Goal: Task Accomplishment & Management: Manage account settings

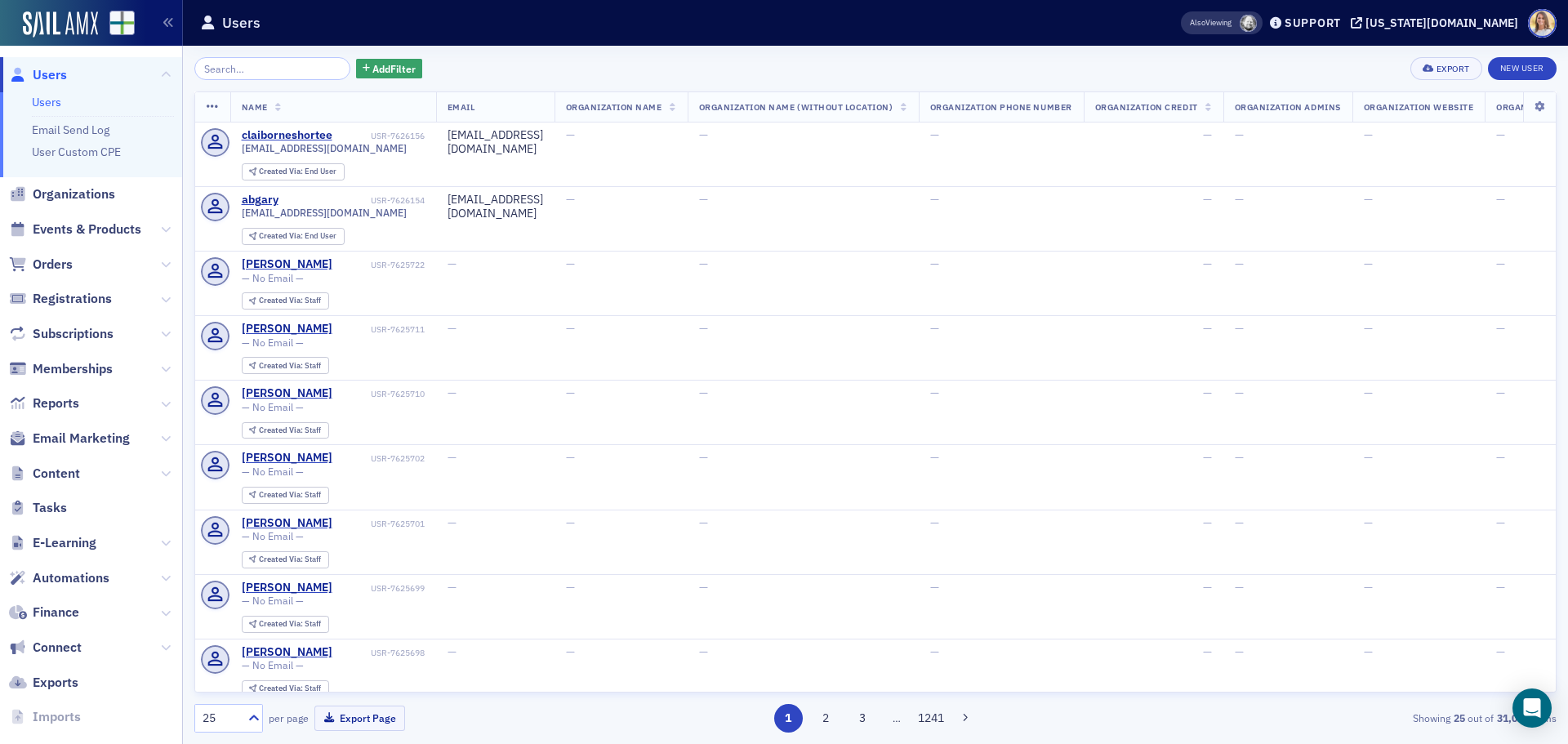
click at [89, 188] on span "Organizations" at bounding box center [74, 193] width 82 height 18
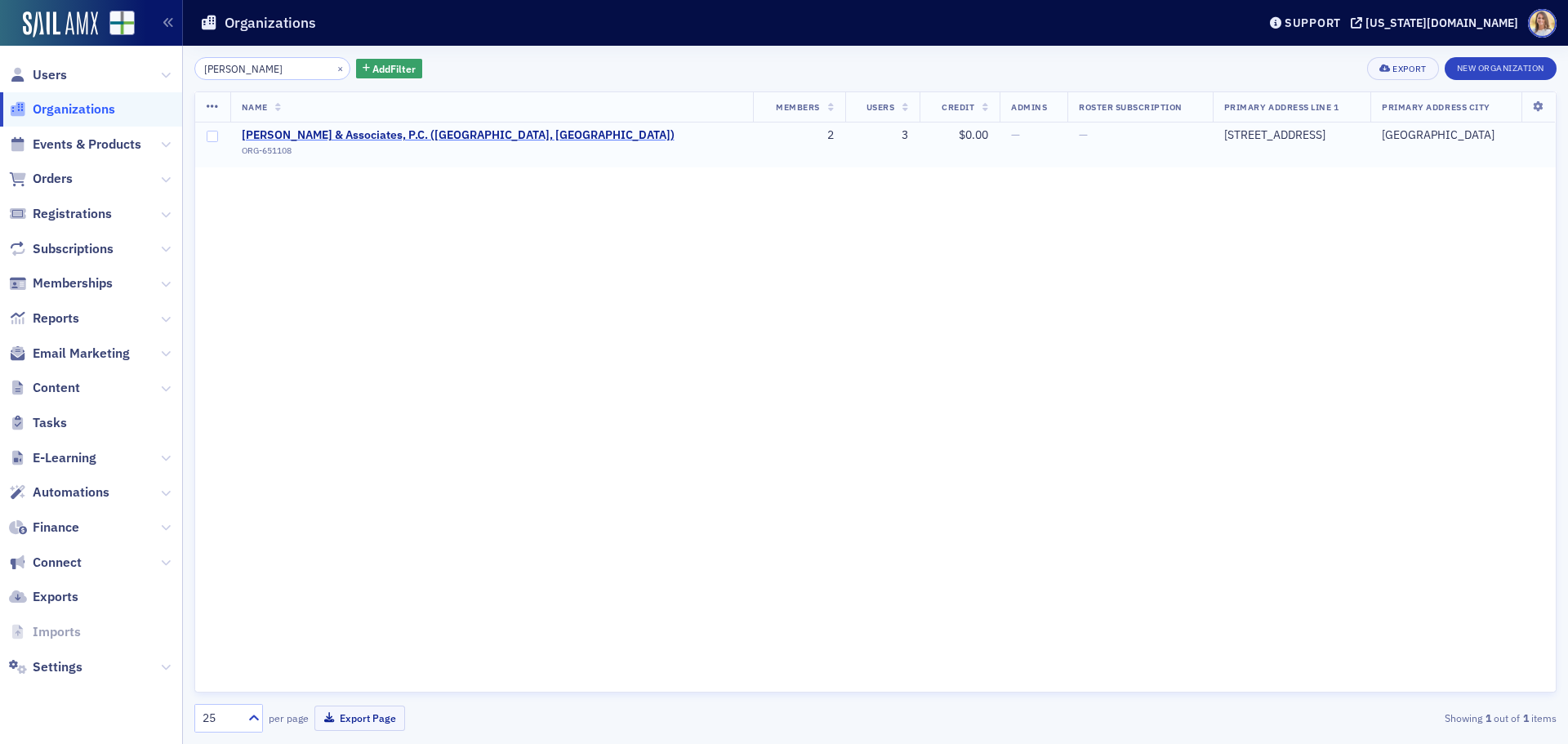
type input "[PERSON_NAME]"
click at [373, 139] on span "[PERSON_NAME] & Associates, P.C. ([GEOGRAPHIC_DATA], [GEOGRAPHIC_DATA])" at bounding box center [458, 136] width 433 height 15
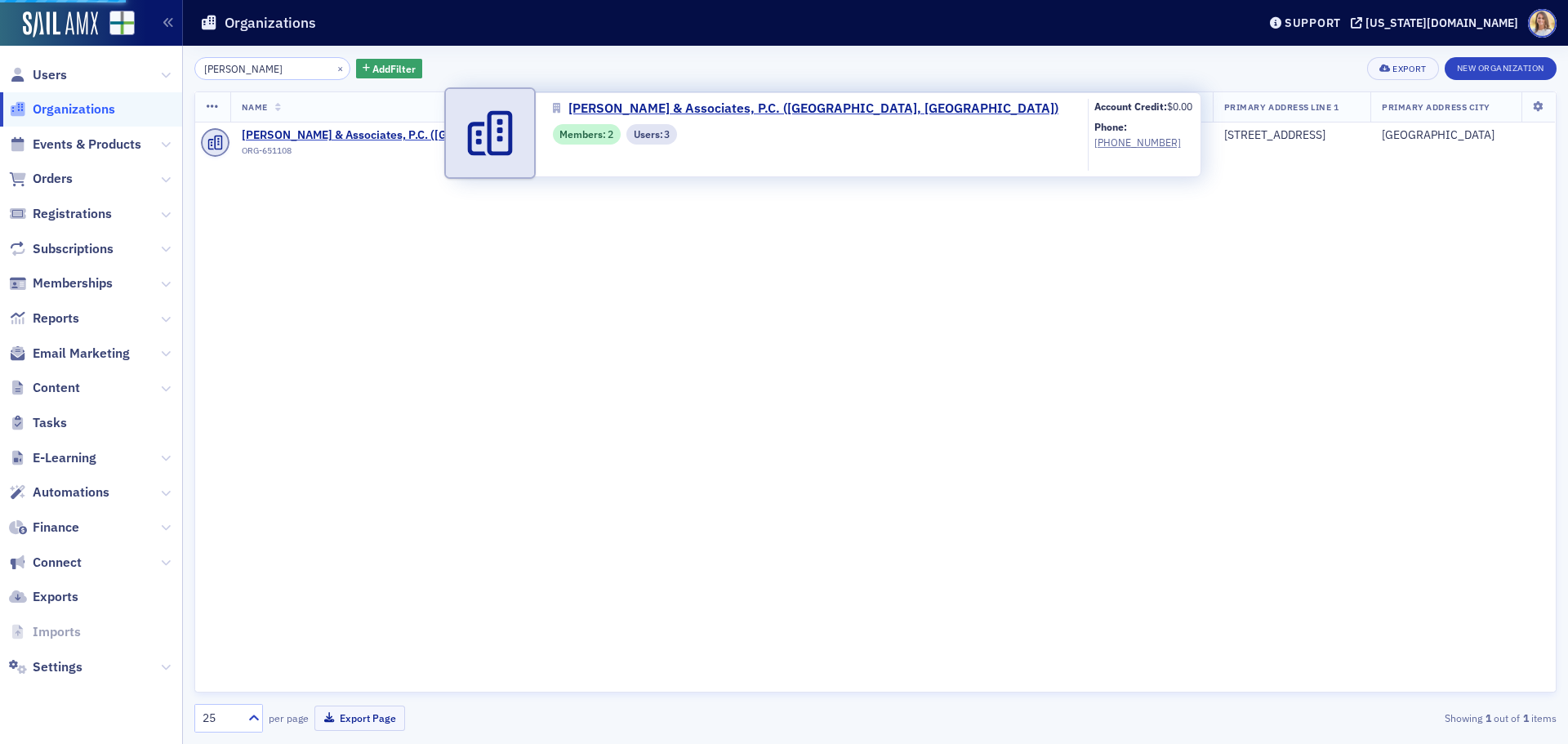
select select "US"
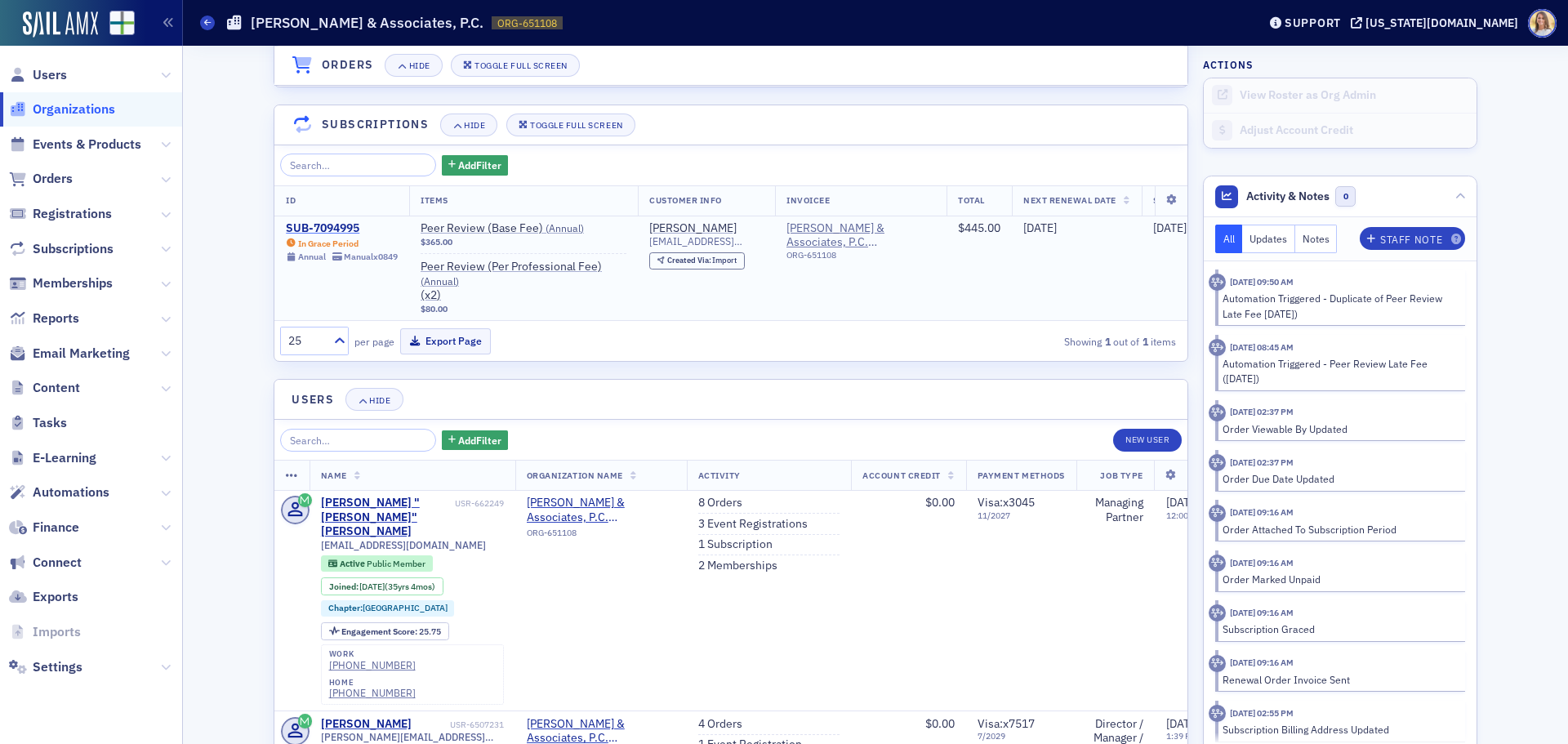
scroll to position [1674, 0]
click at [313, 223] on div "SUB-7094995" at bounding box center [342, 228] width 112 height 15
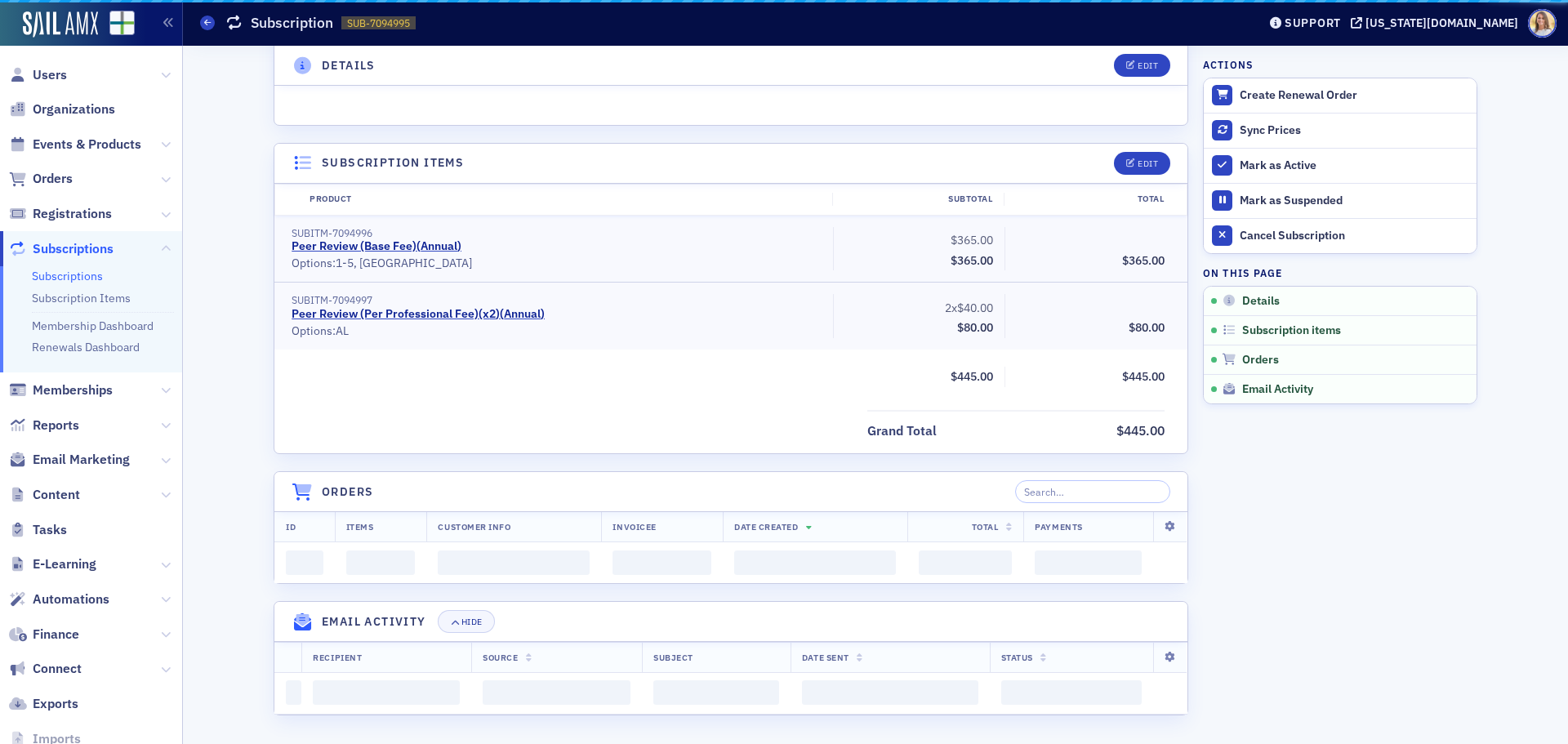
scroll to position [1261, 0]
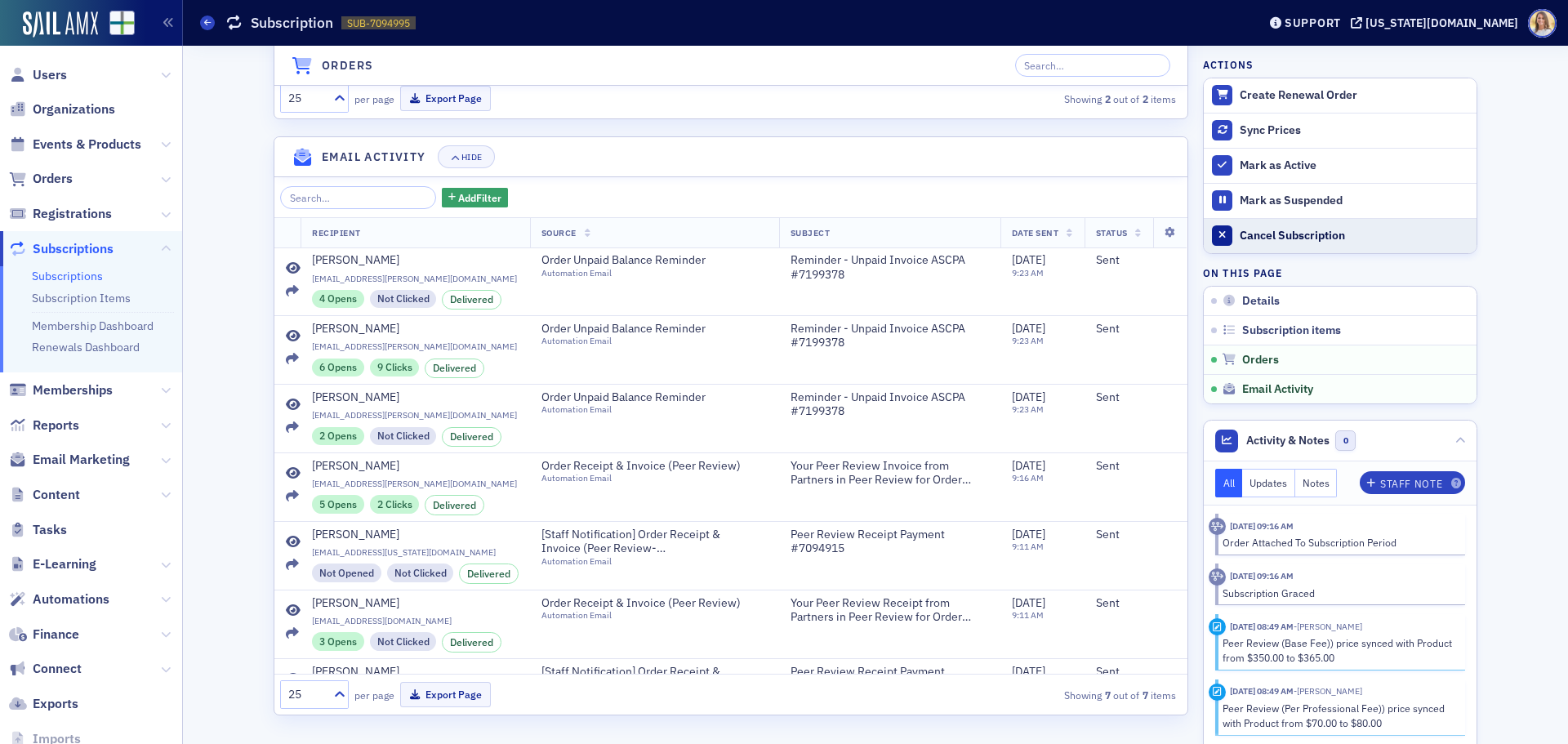
click at [1304, 241] on div "Cancel Subscription" at bounding box center [1354, 236] width 229 height 15
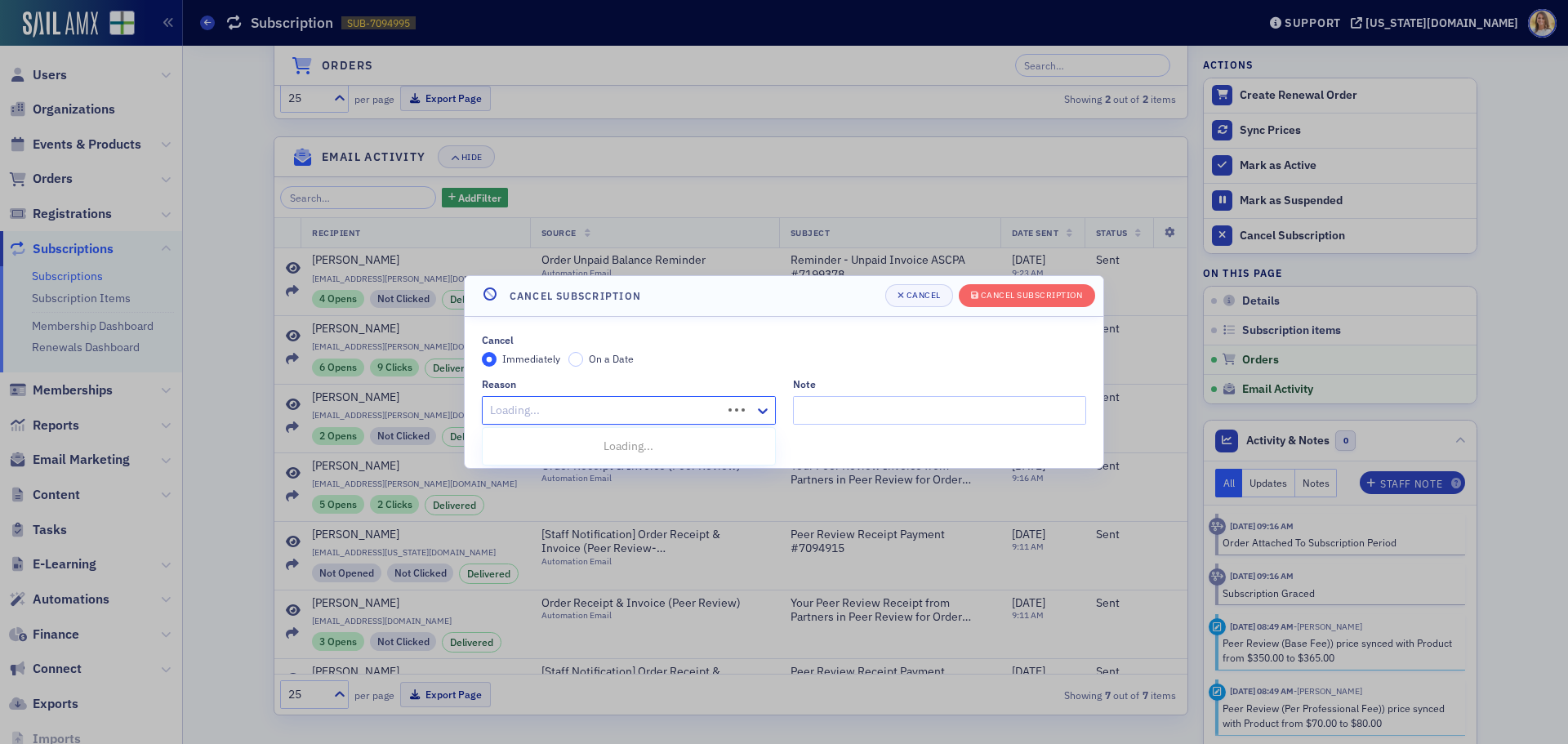
click at [592, 408] on div at bounding box center [605, 410] width 232 height 21
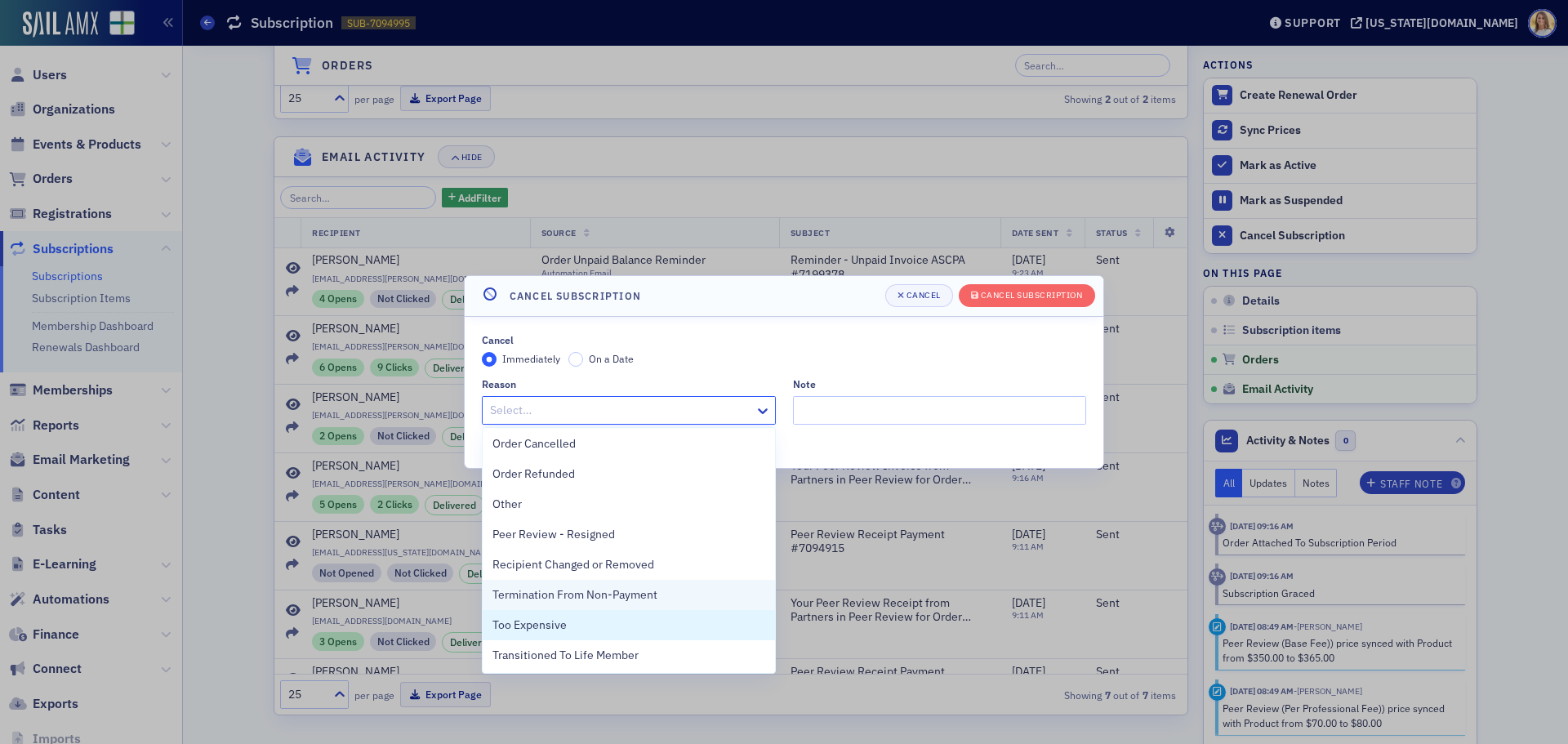
scroll to position [245, 0]
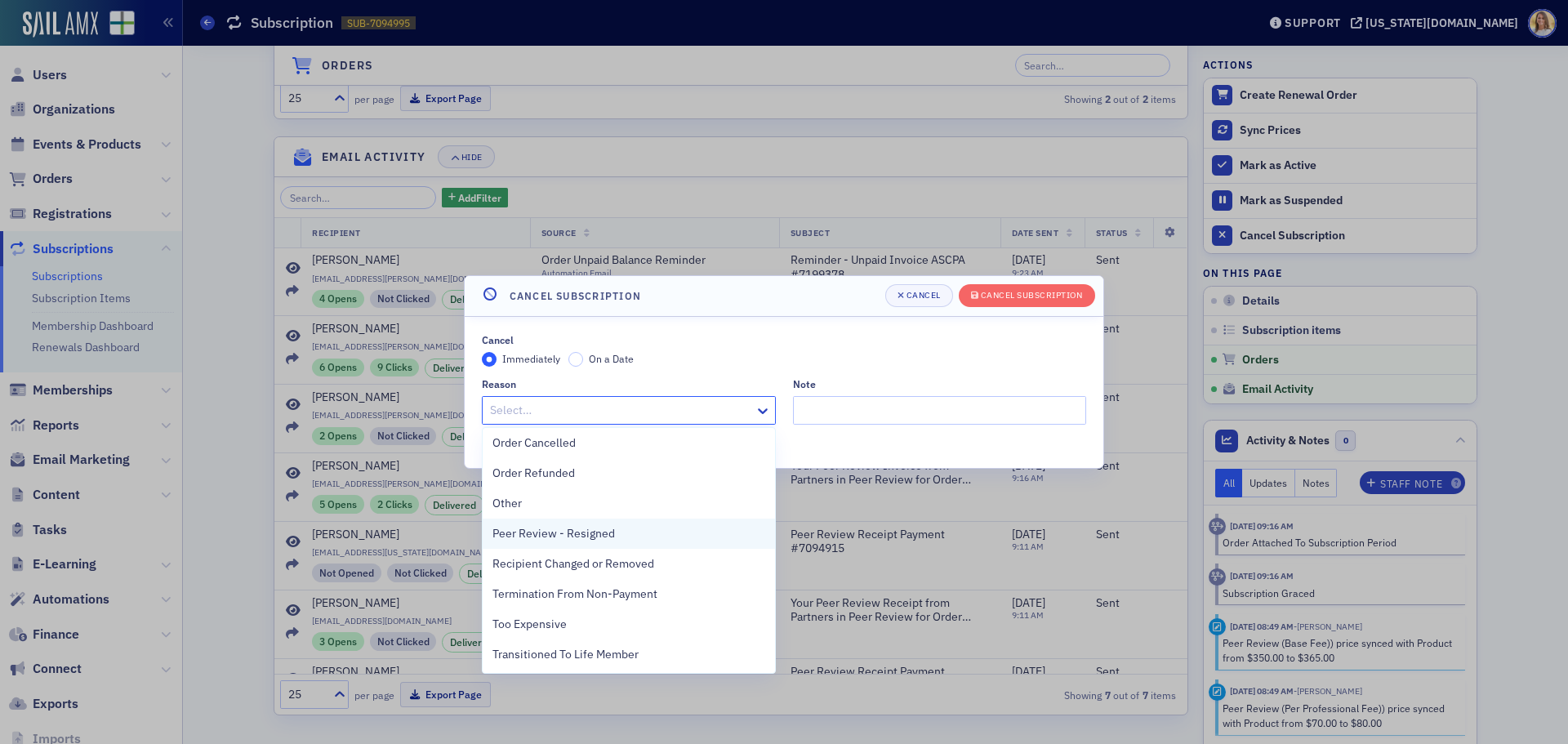
click at [577, 533] on span "Peer Review - Resigned" at bounding box center [553, 534] width 122 height 17
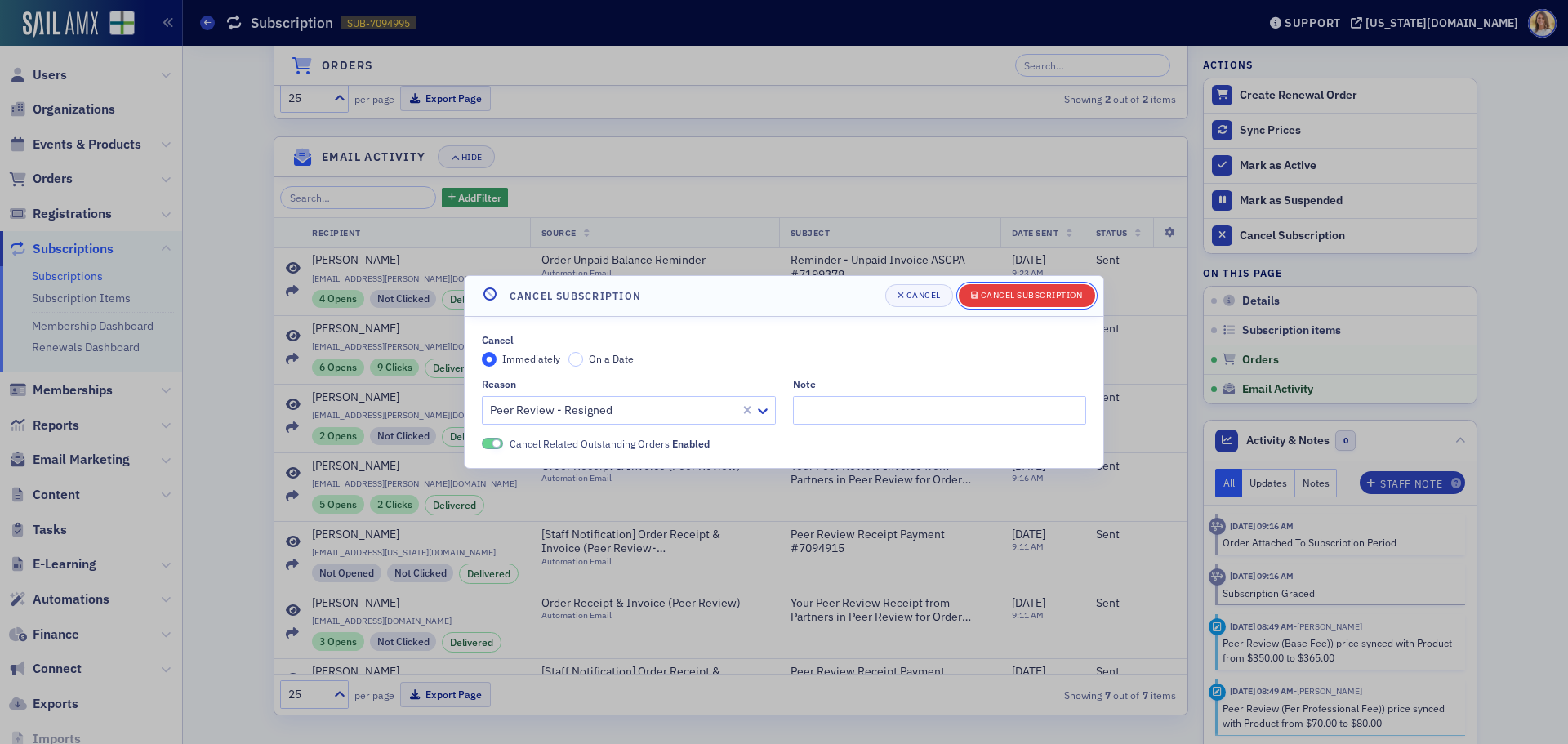
click at [1029, 293] on div "Cancel Subscription" at bounding box center [1032, 295] width 102 height 9
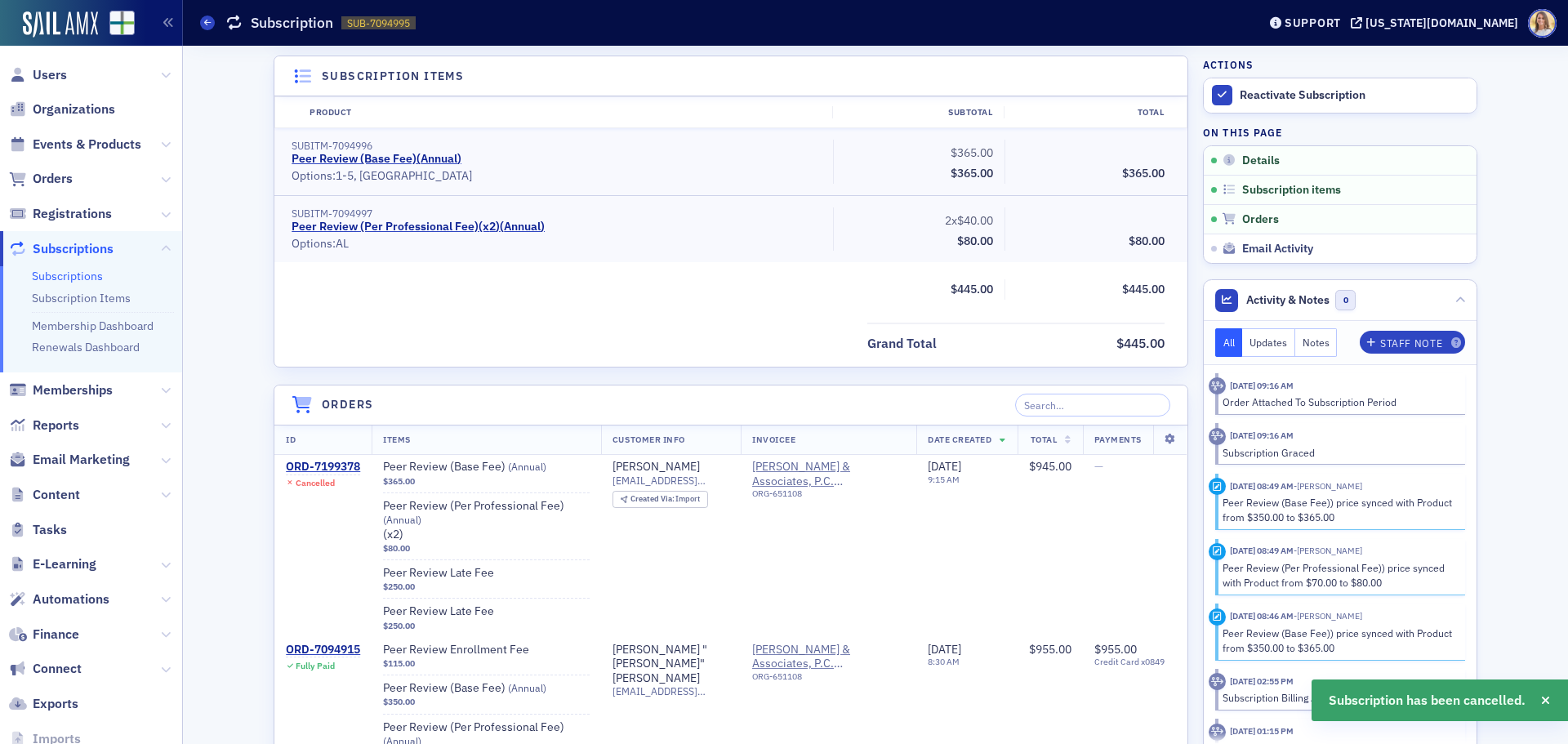
scroll to position [366, 0]
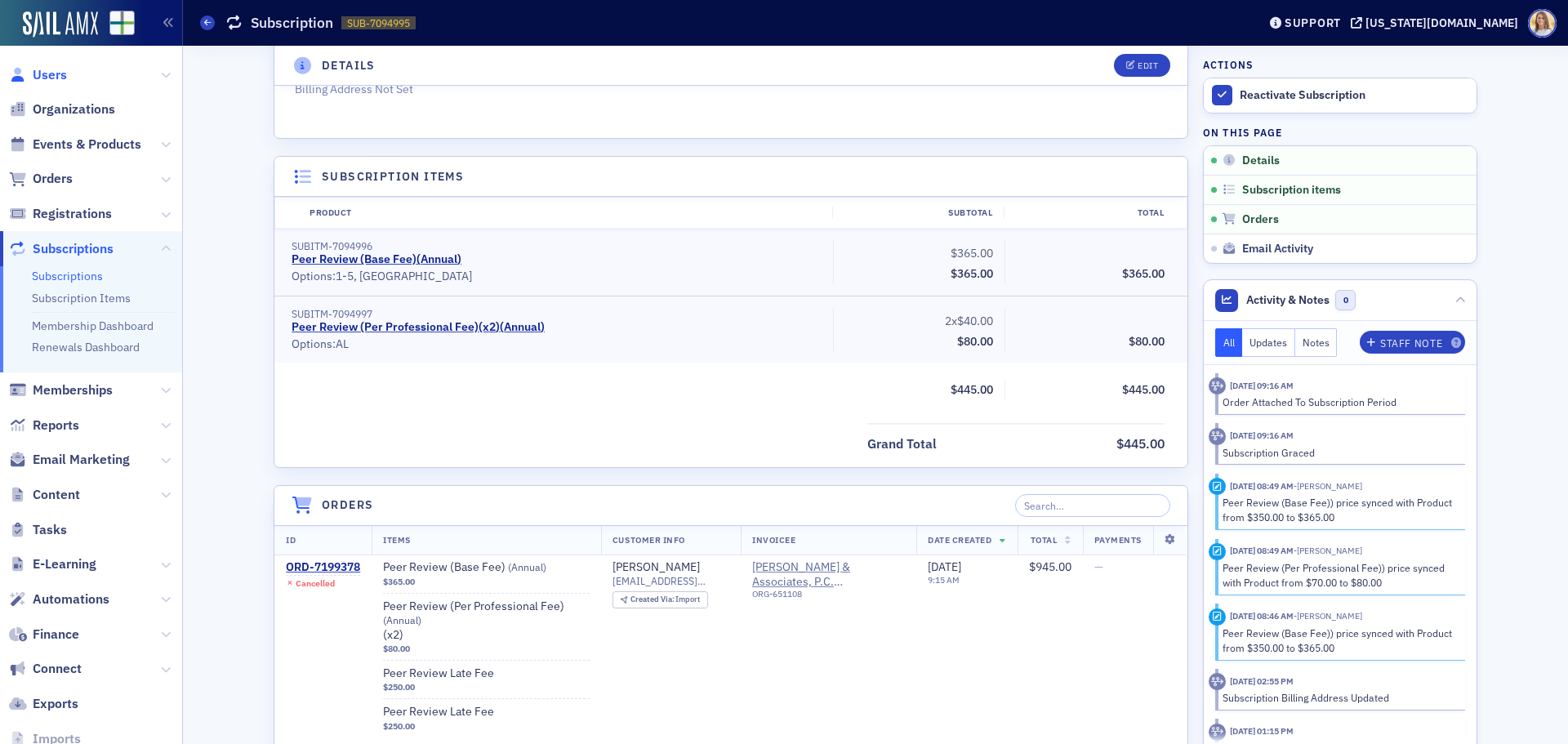
click at [42, 66] on span "Users" at bounding box center [50, 75] width 35 height 18
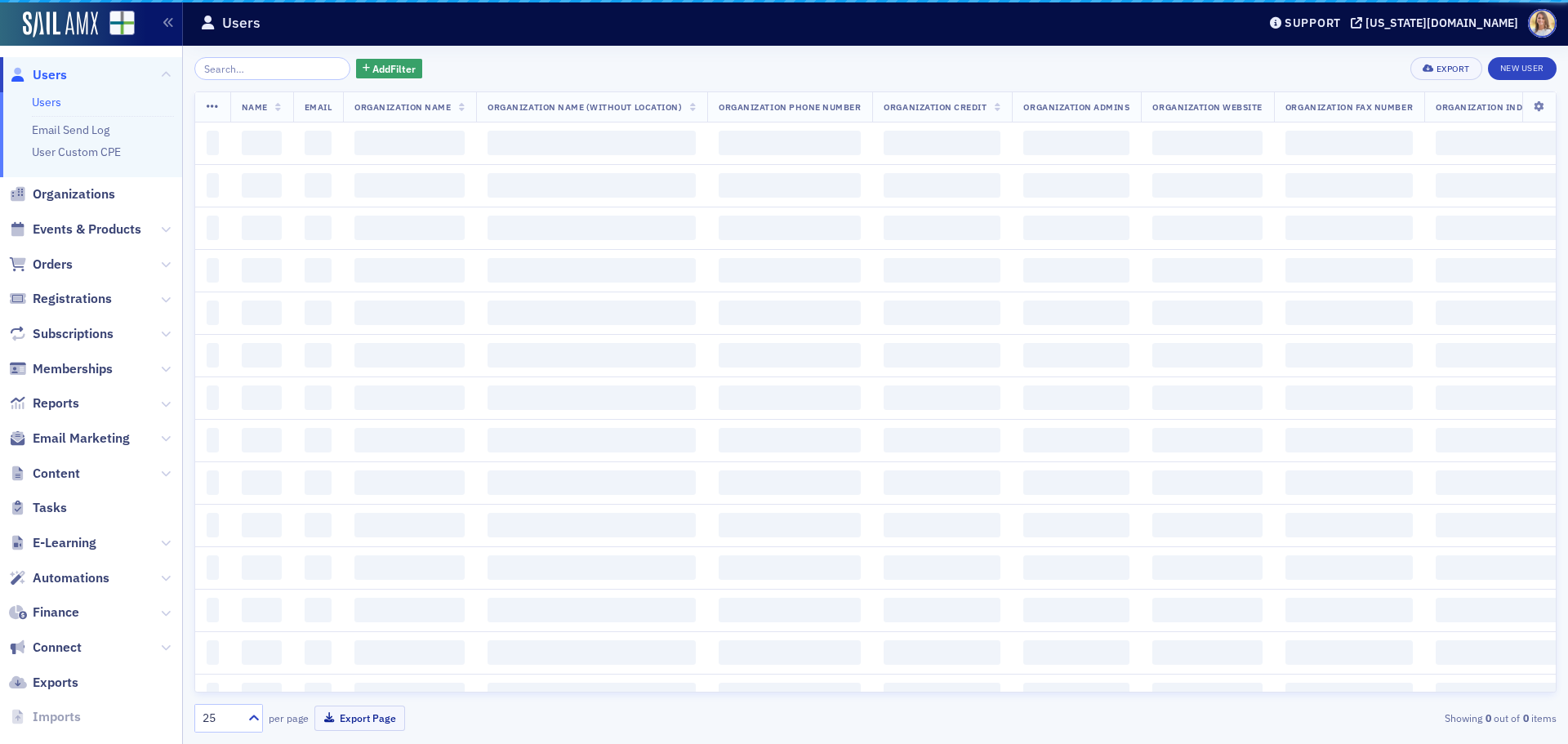
click at [271, 72] on input "search" at bounding box center [272, 68] width 156 height 22
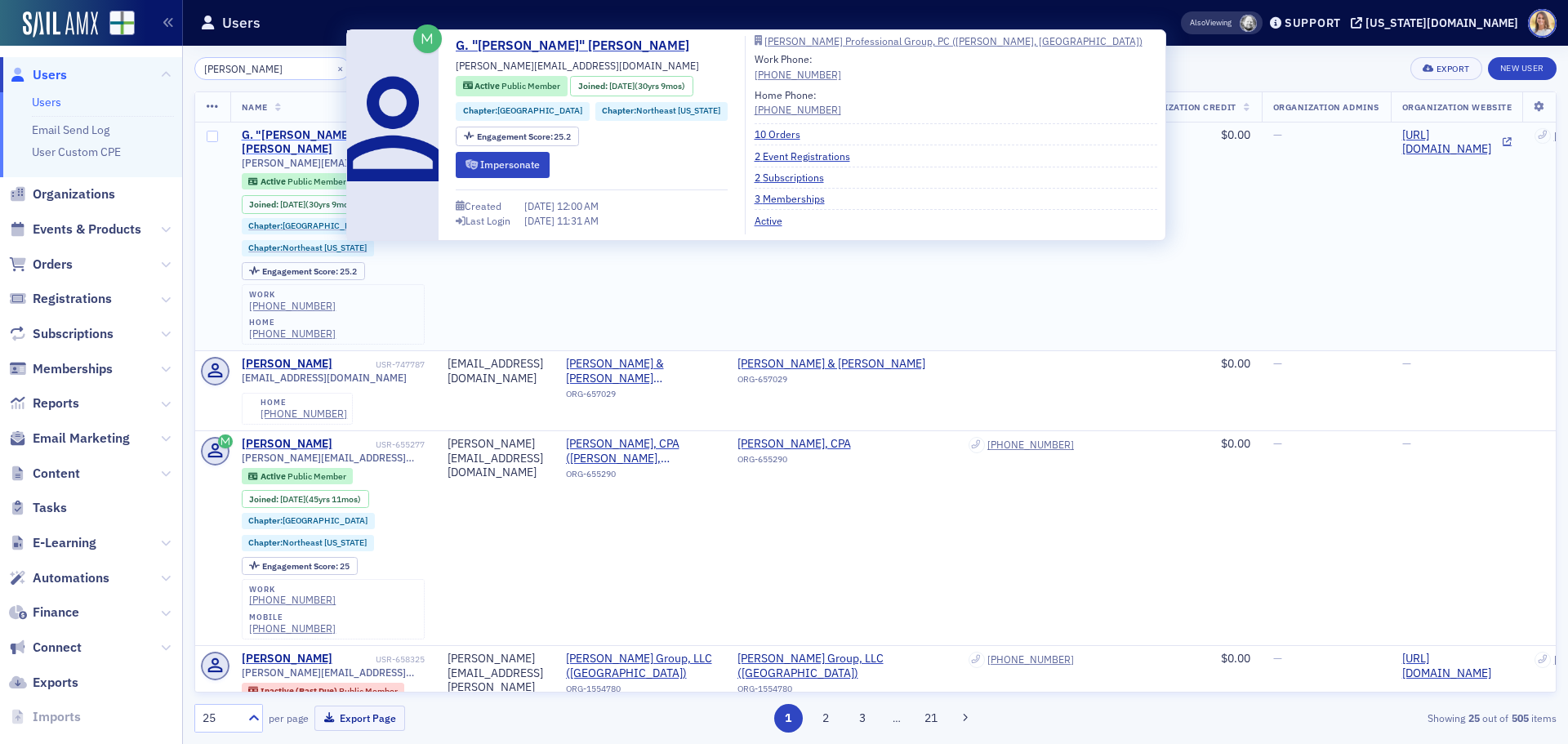
type input "david chappel"
click at [315, 133] on div "G. "[PERSON_NAME]" [PERSON_NAME]" at bounding box center [307, 142] width 131 height 29
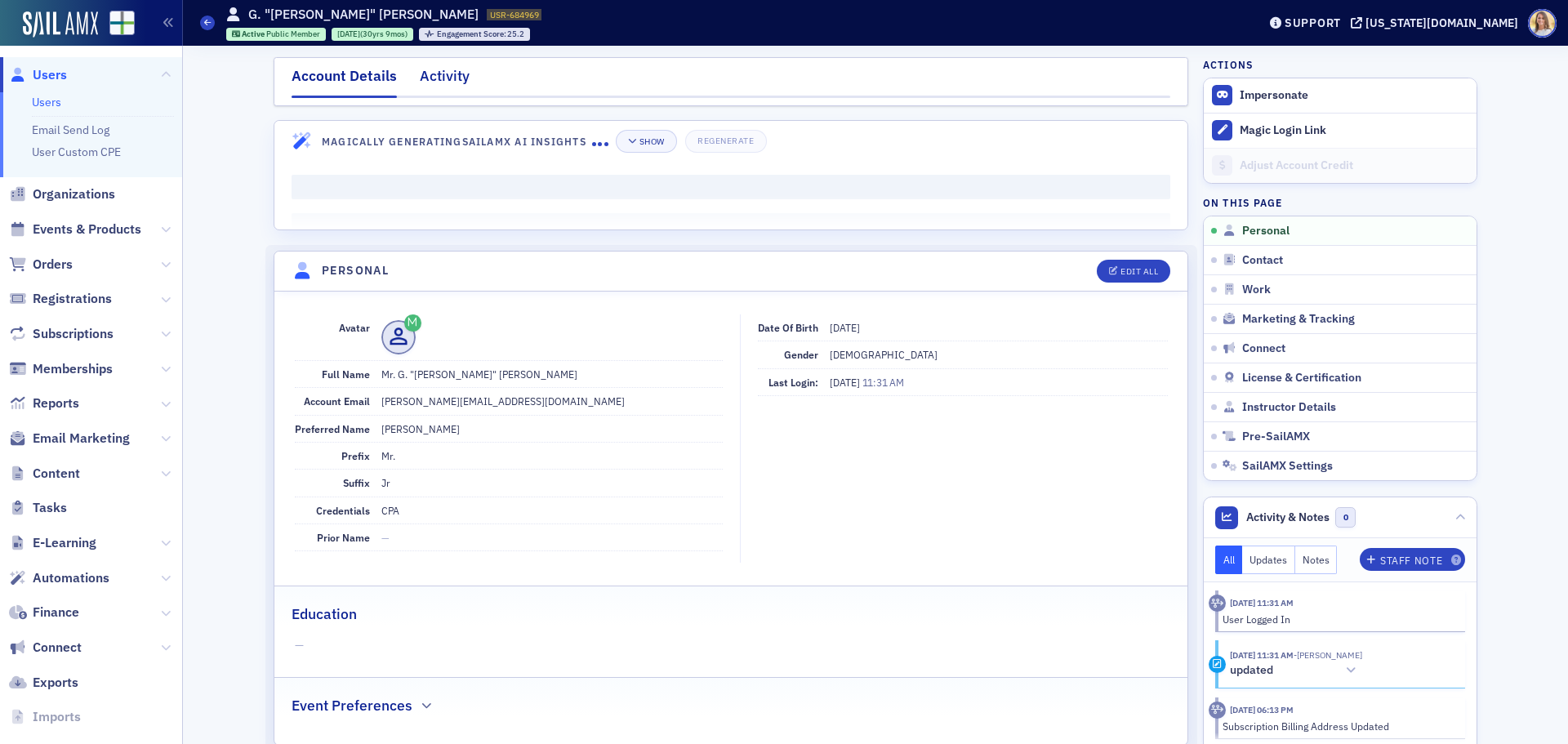
click at [442, 75] on div "Activity" at bounding box center [444, 80] width 50 height 30
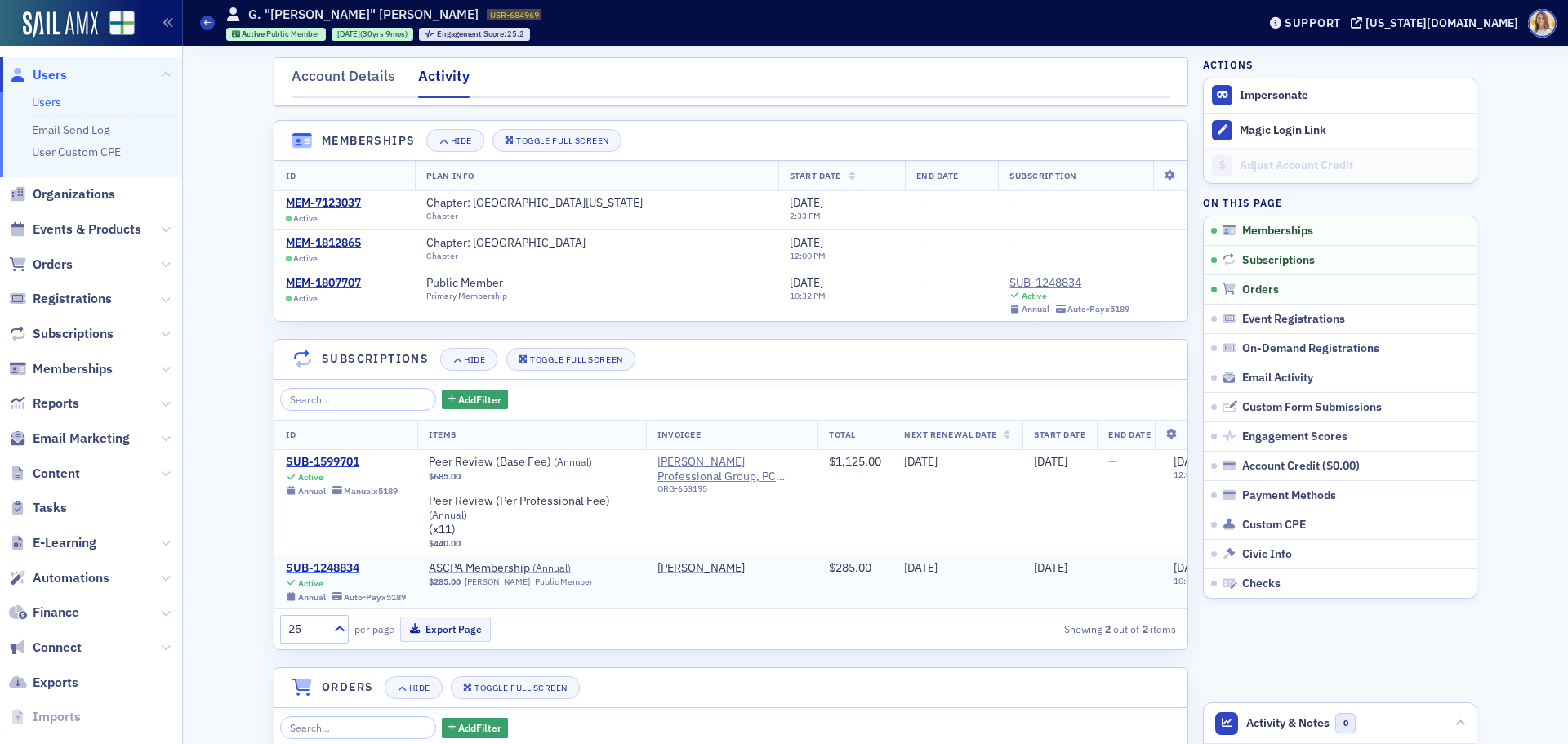
click at [322, 565] on div "SUB-1248834" at bounding box center [346, 569] width 121 height 15
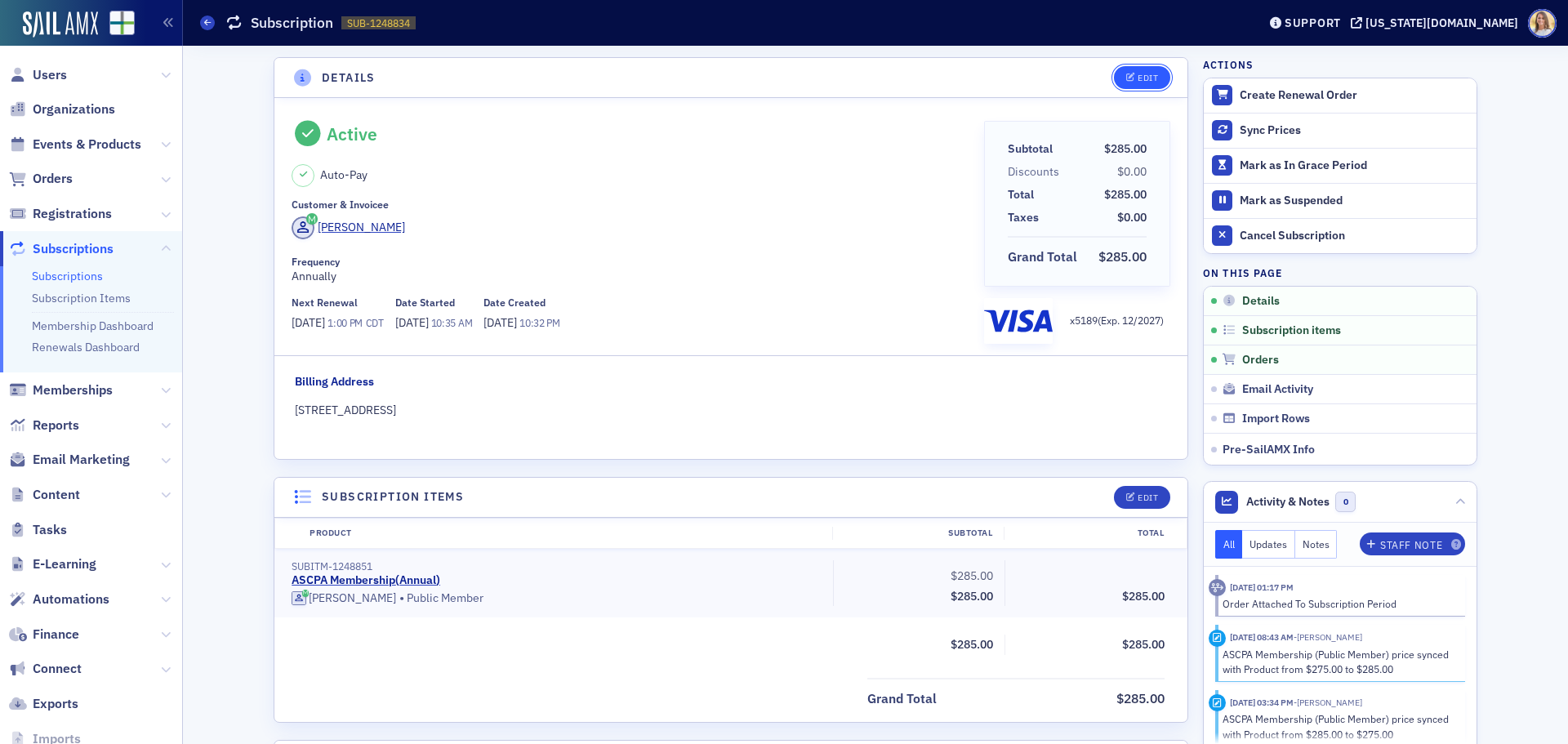
click at [1142, 81] on div "Edit" at bounding box center [1148, 79] width 21 height 9
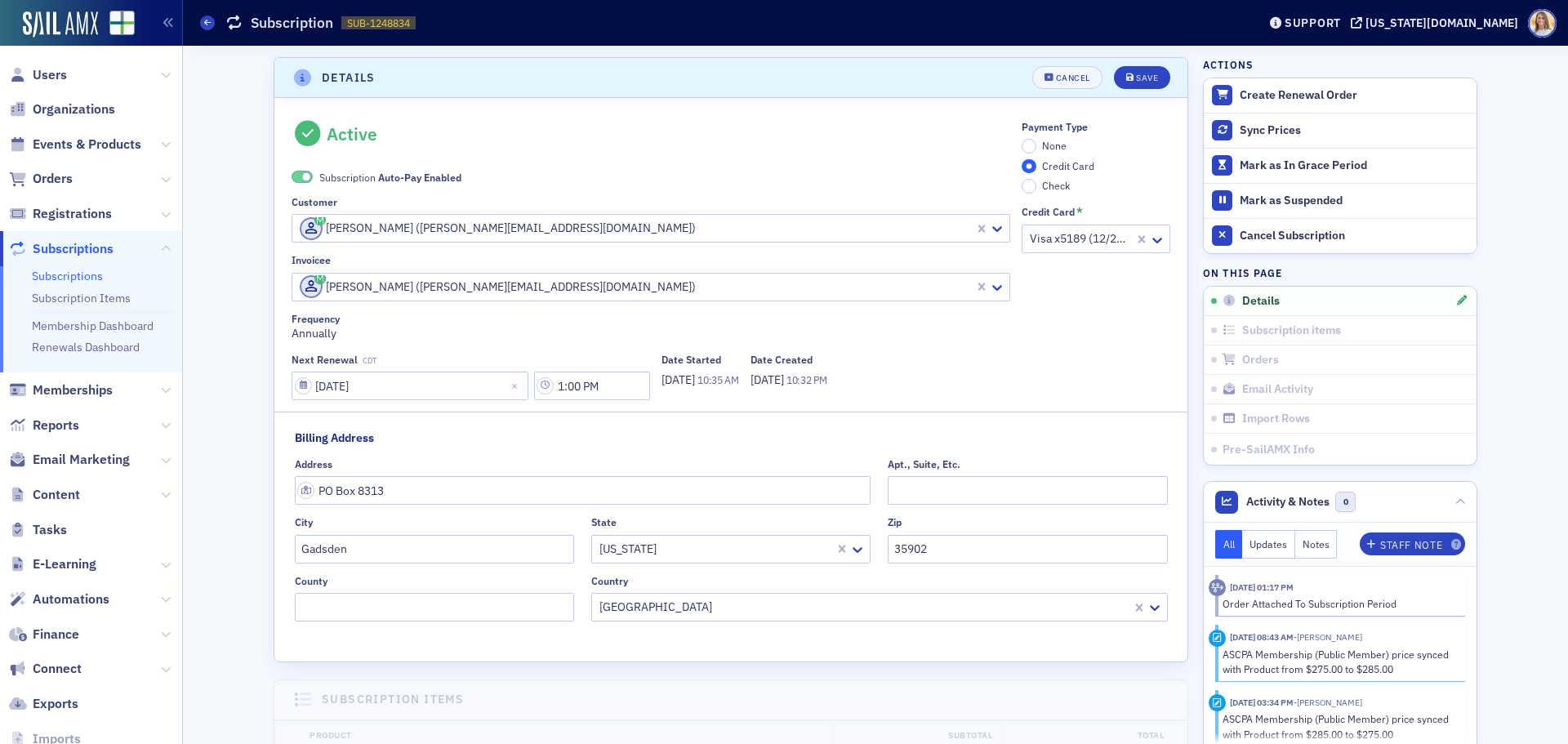
scroll to position [3, 0]
click at [302, 173] on span at bounding box center [306, 174] width 9 height 9
click at [1027, 146] on input "None" at bounding box center [1030, 143] width 15 height 15
click at [1148, 78] on div "Save" at bounding box center [1147, 75] width 22 height 9
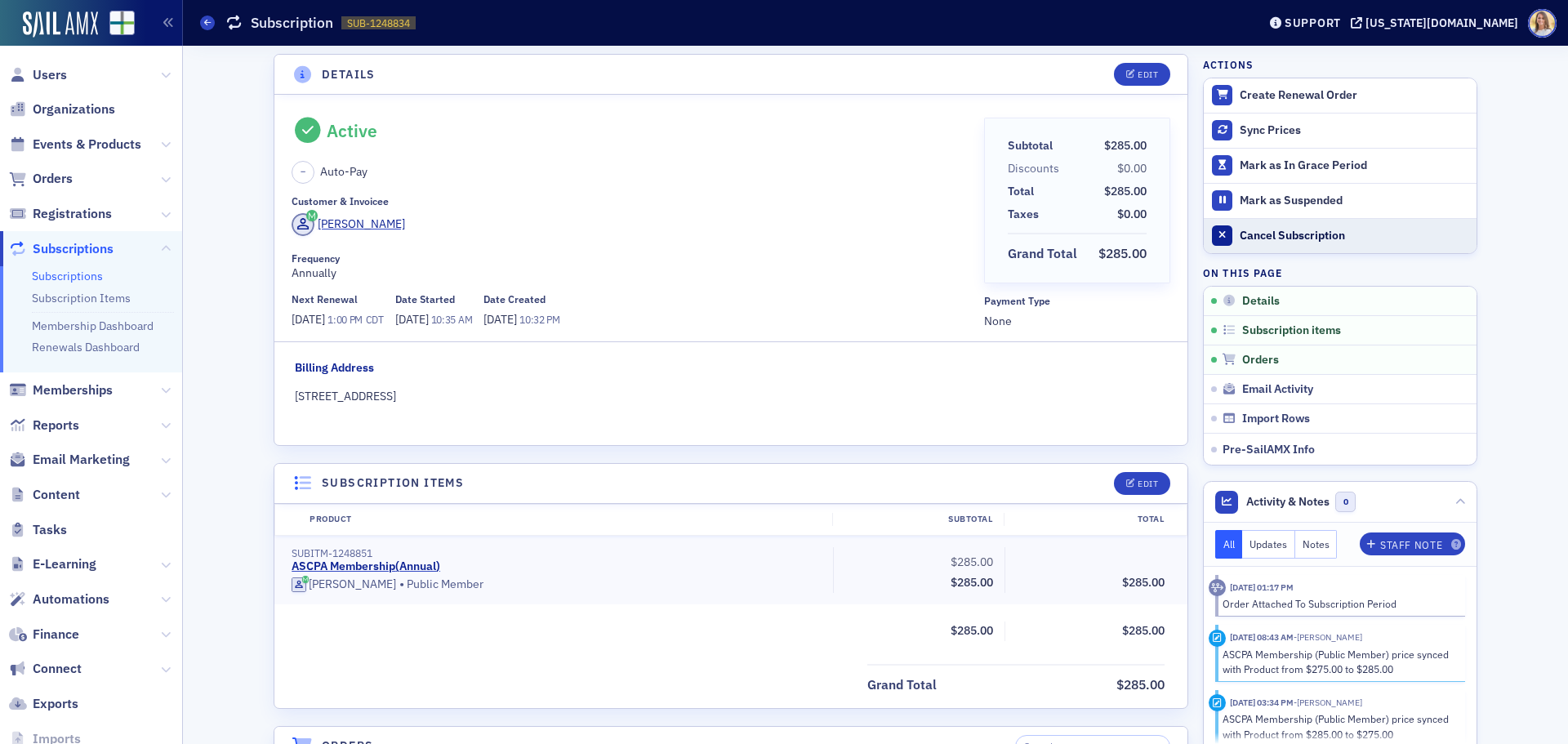
click at [1319, 239] on div "Cancel Subscription" at bounding box center [1354, 236] width 229 height 15
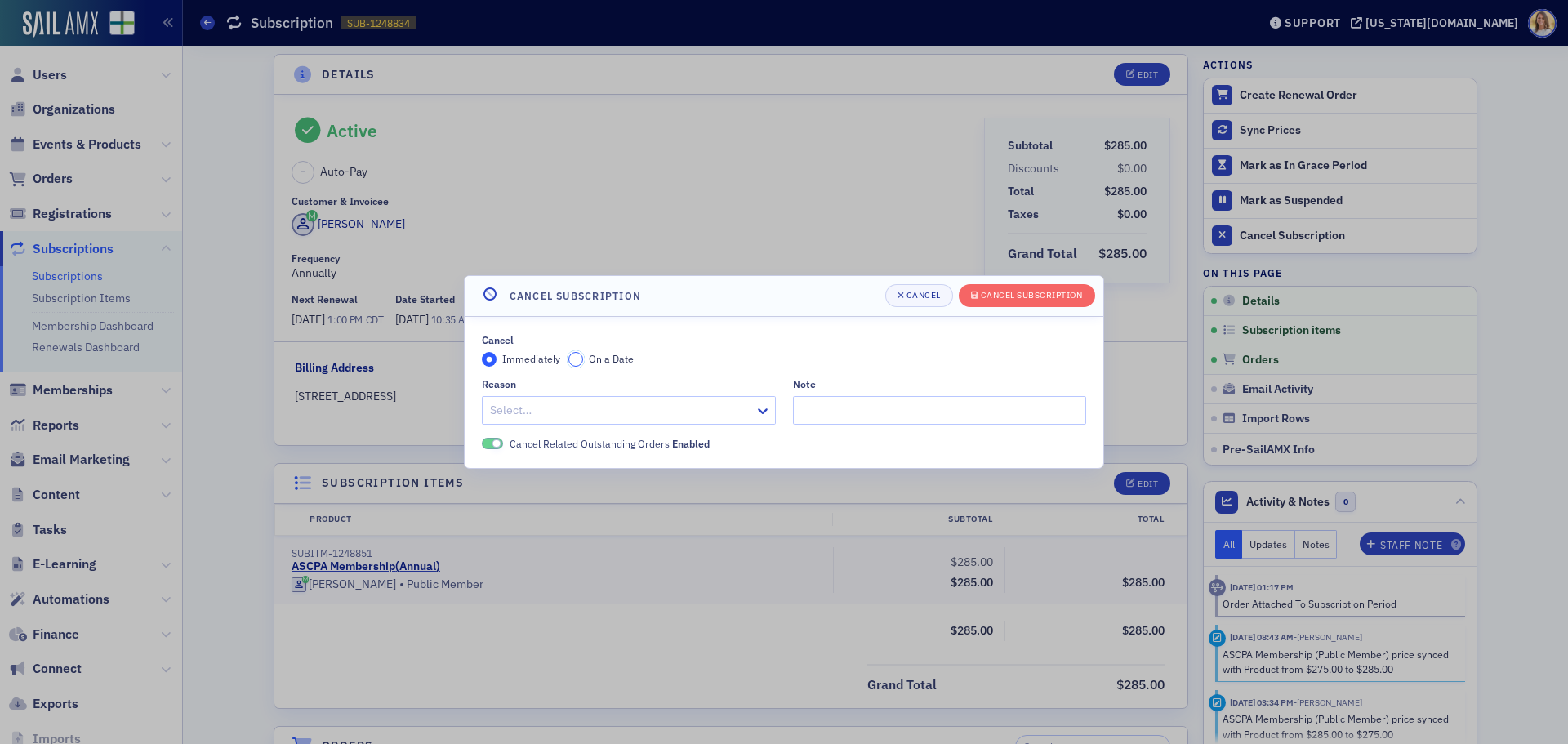
click at [576, 363] on input "On a Date" at bounding box center [576, 360] width 15 height 15
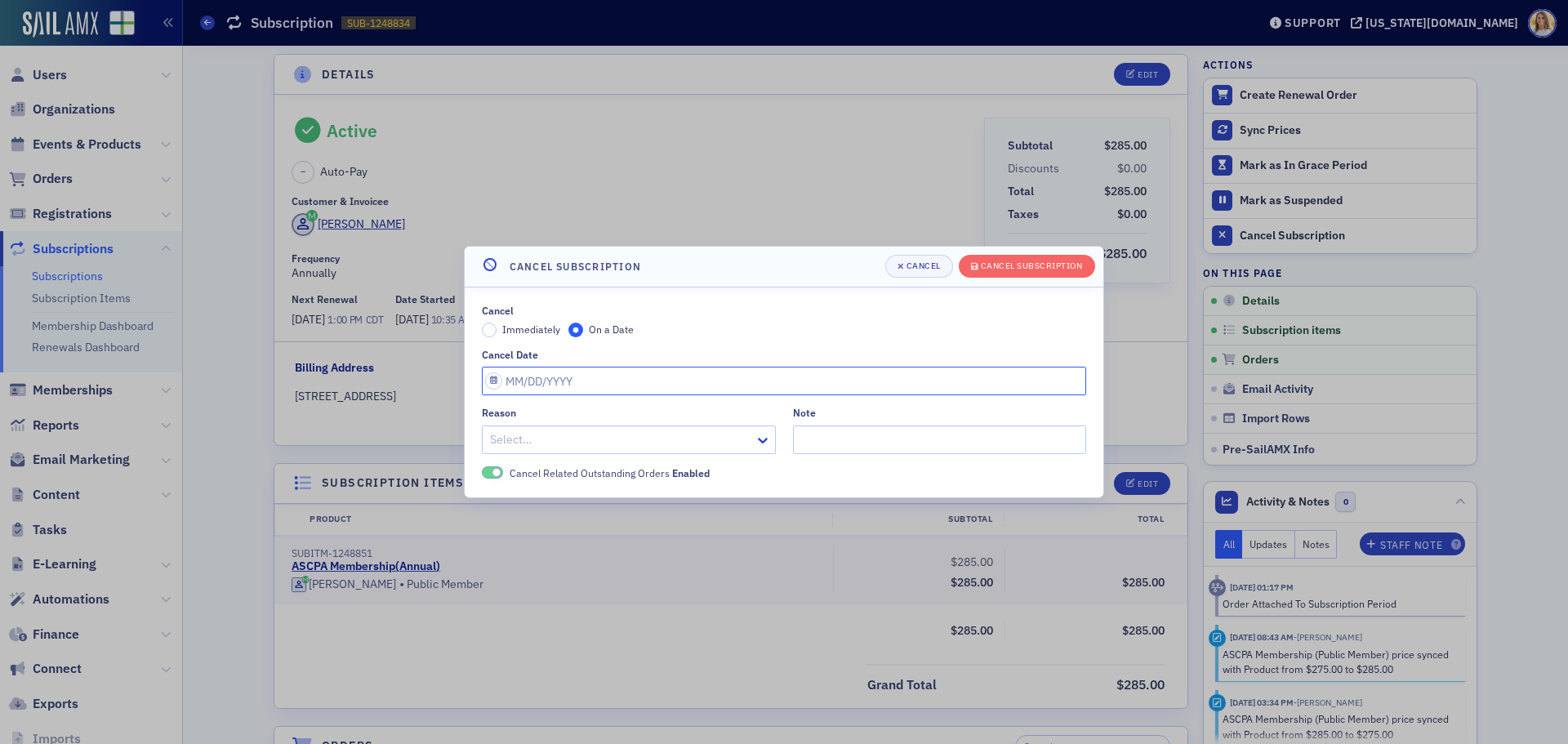
click at [577, 380] on input "Cancel Date" at bounding box center [784, 381] width 605 height 29
select select "8"
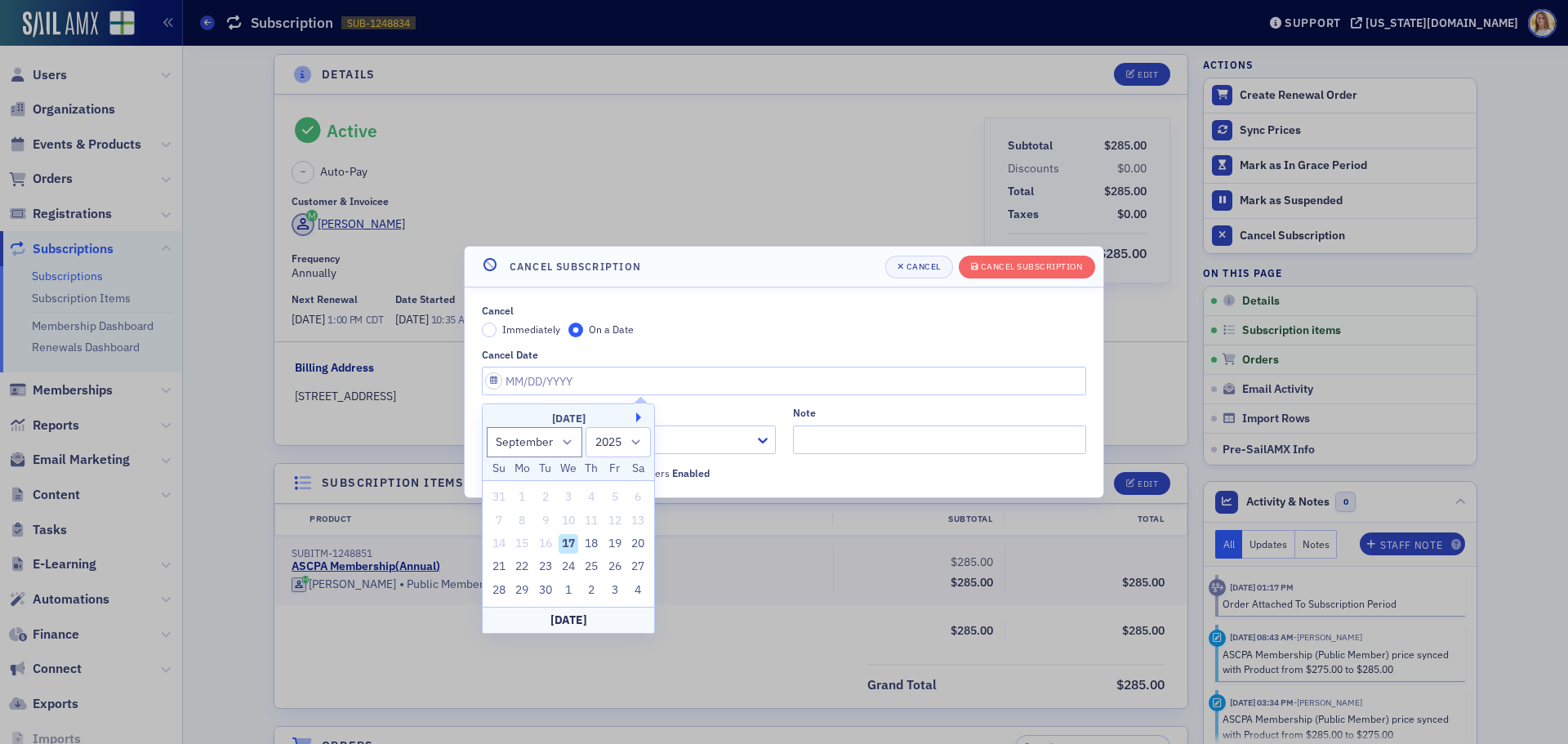
click at [640, 414] on button "Next Month" at bounding box center [641, 417] width 9 height 9
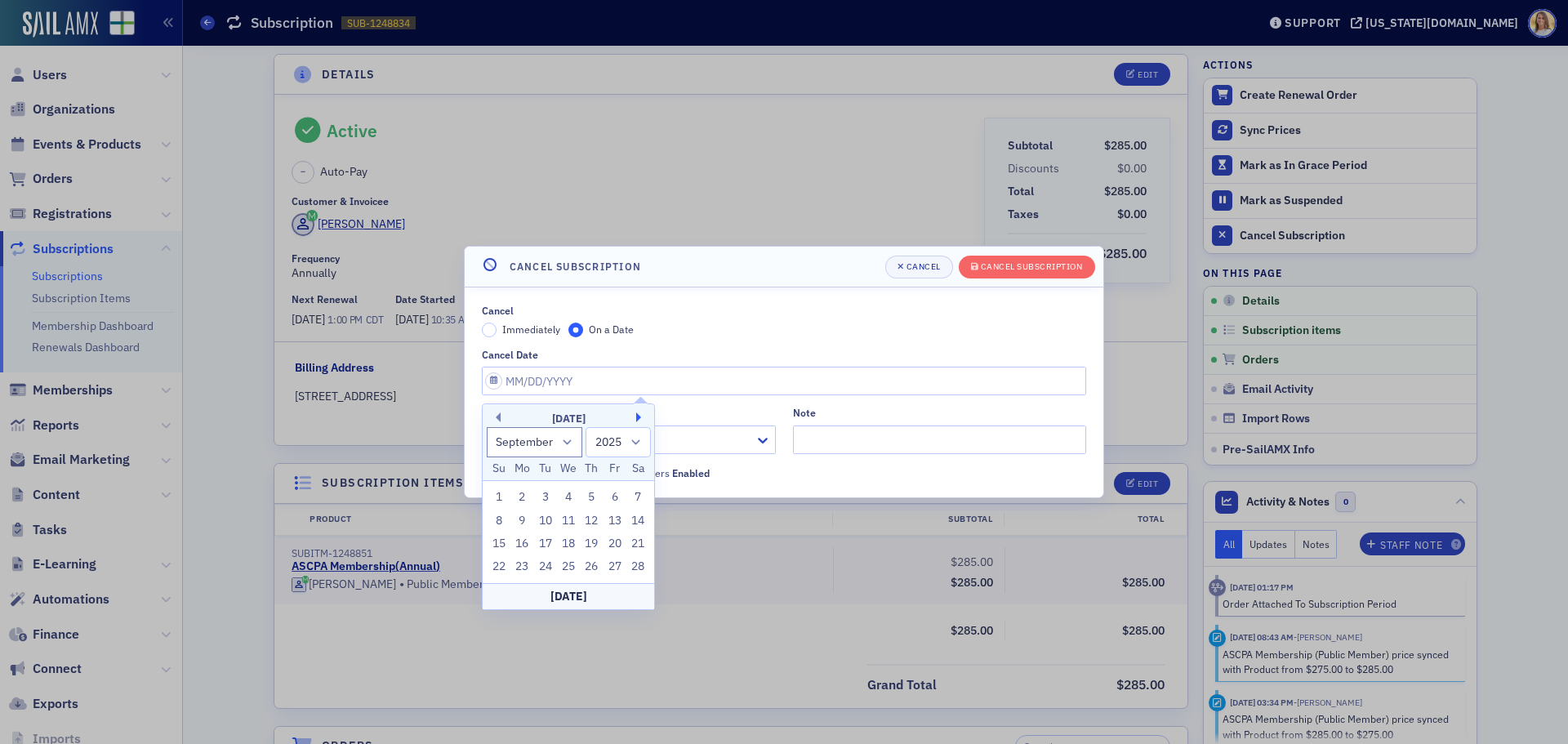
click at [640, 414] on button "Next Month" at bounding box center [641, 417] width 9 height 9
click at [590, 584] on div "30" at bounding box center [592, 591] width 20 height 20
type input "04/30/2026"
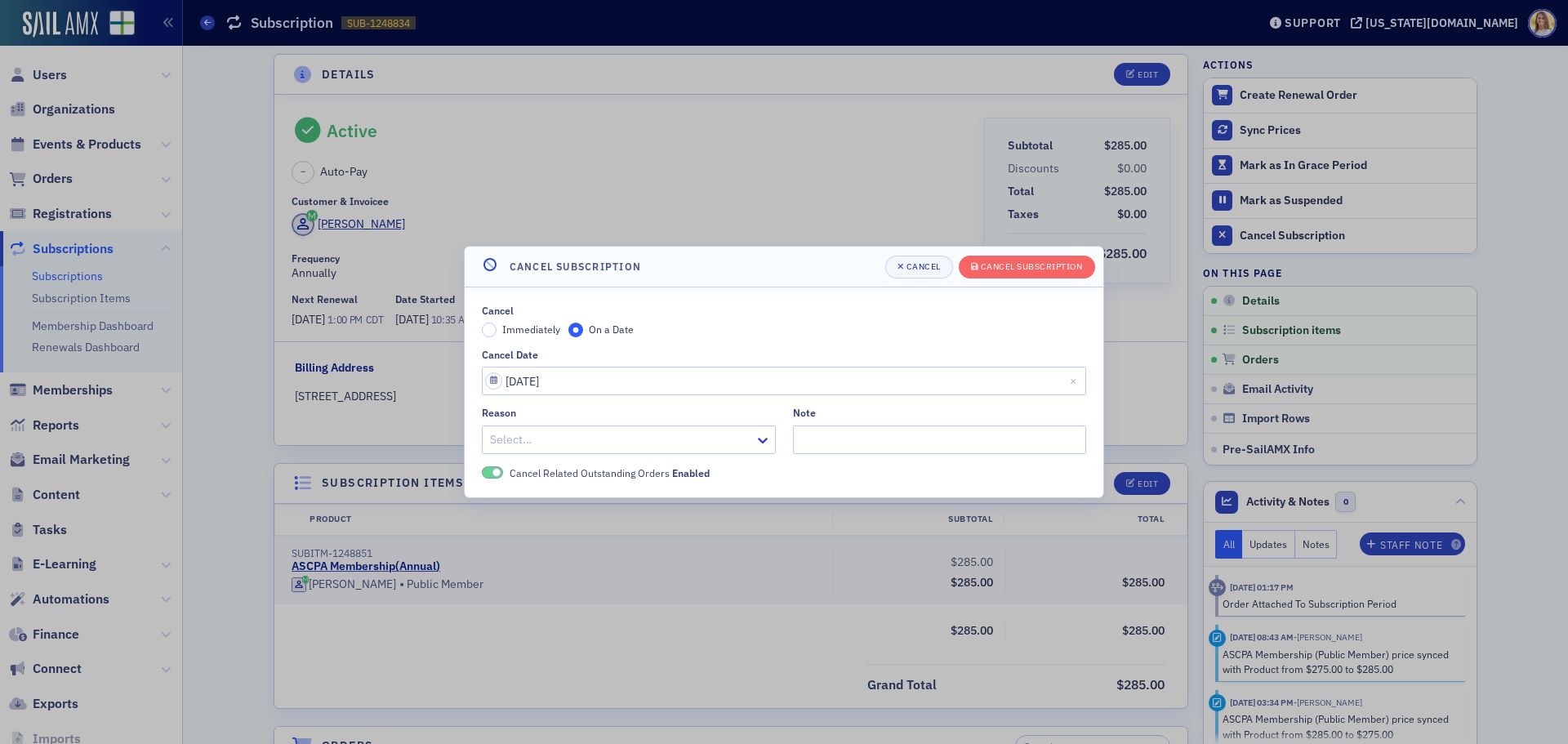
click at [598, 444] on div at bounding box center [620, 440] width 264 height 21
click at [1069, 265] on div "Cancel Subscription" at bounding box center [1032, 267] width 102 height 9
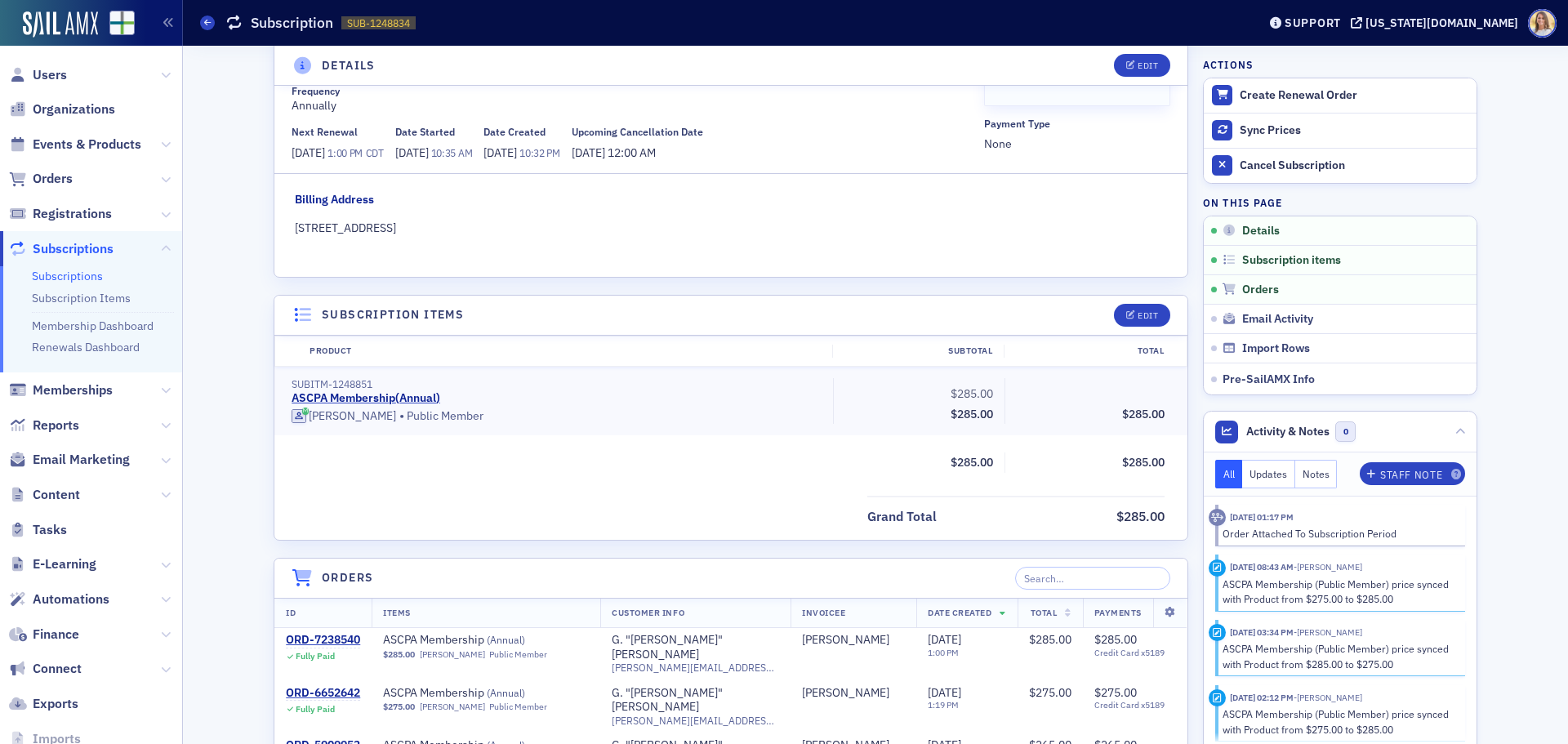
scroll to position [0, 0]
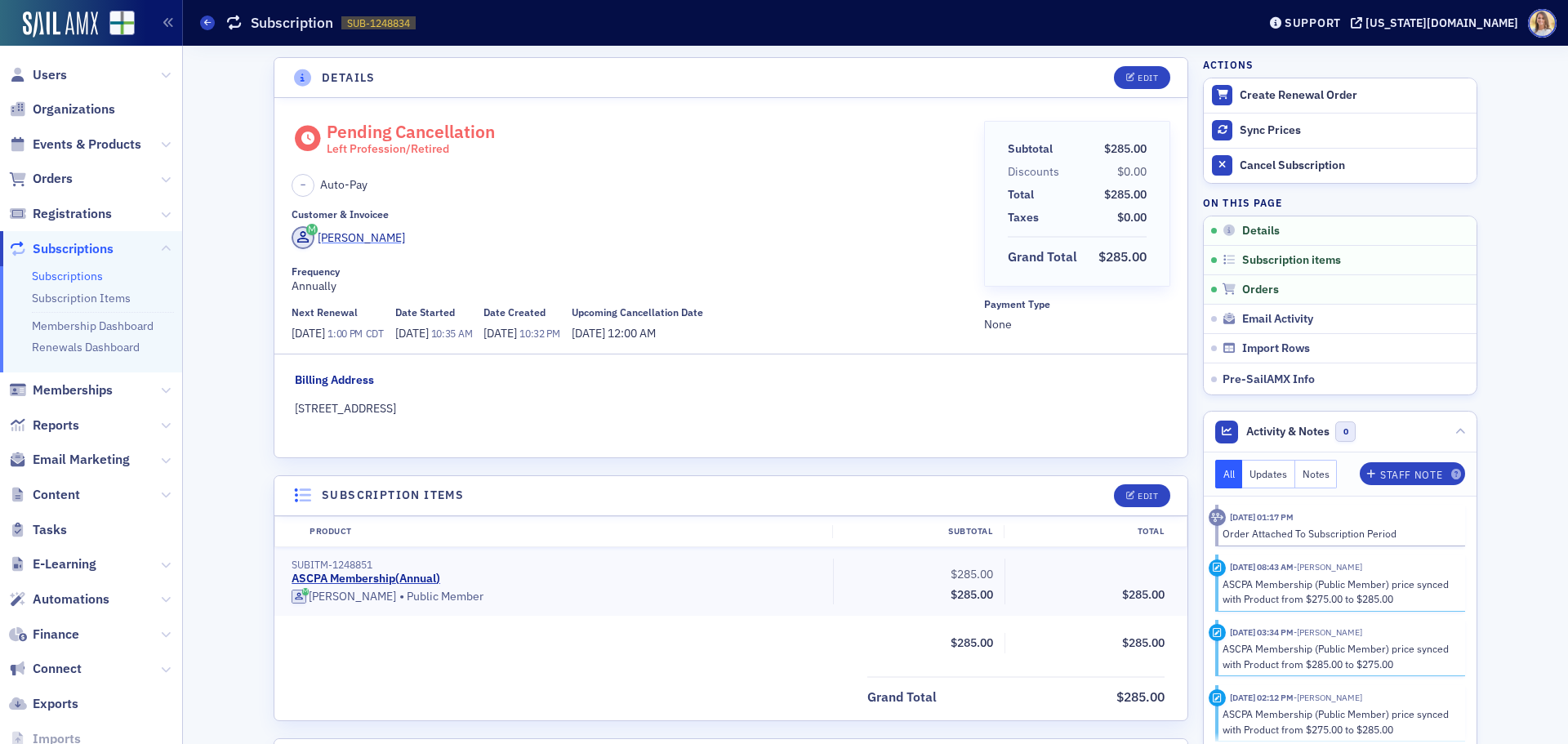
click at [379, 237] on div "[PERSON_NAME]" at bounding box center [362, 238] width 88 height 17
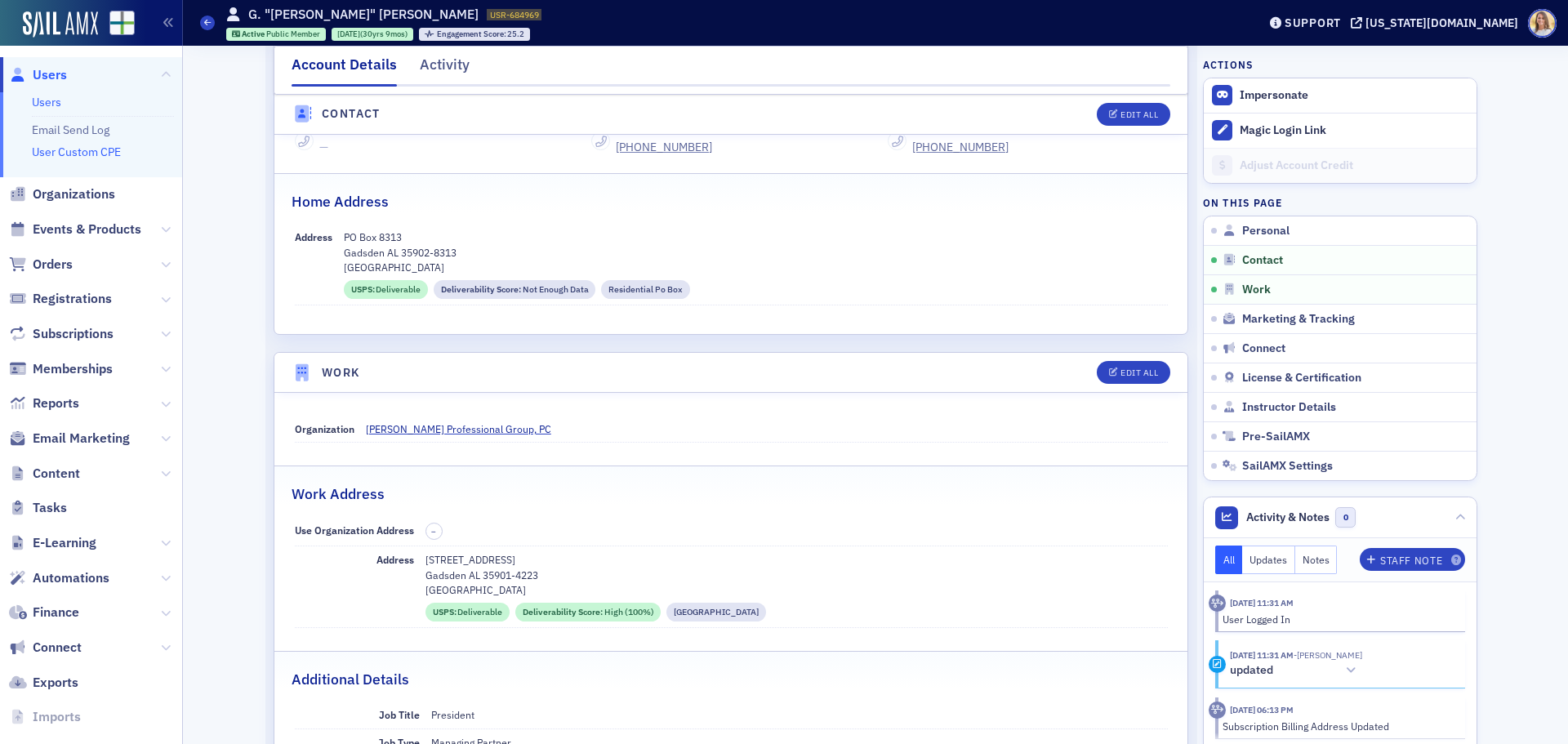
scroll to position [1, 0]
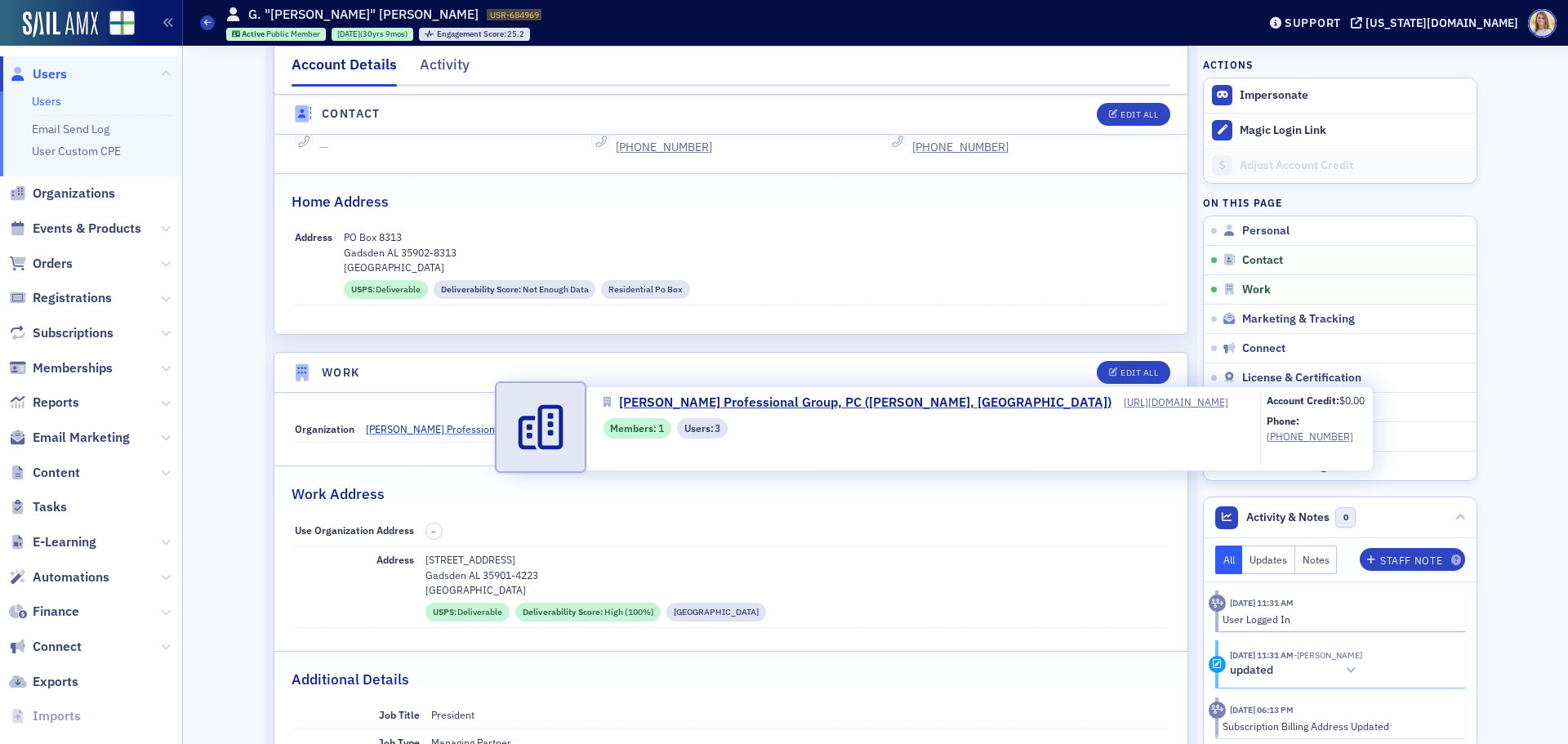
click at [418, 432] on span "[PERSON_NAME] Professional Group, PC" at bounding box center [459, 429] width 185 height 15
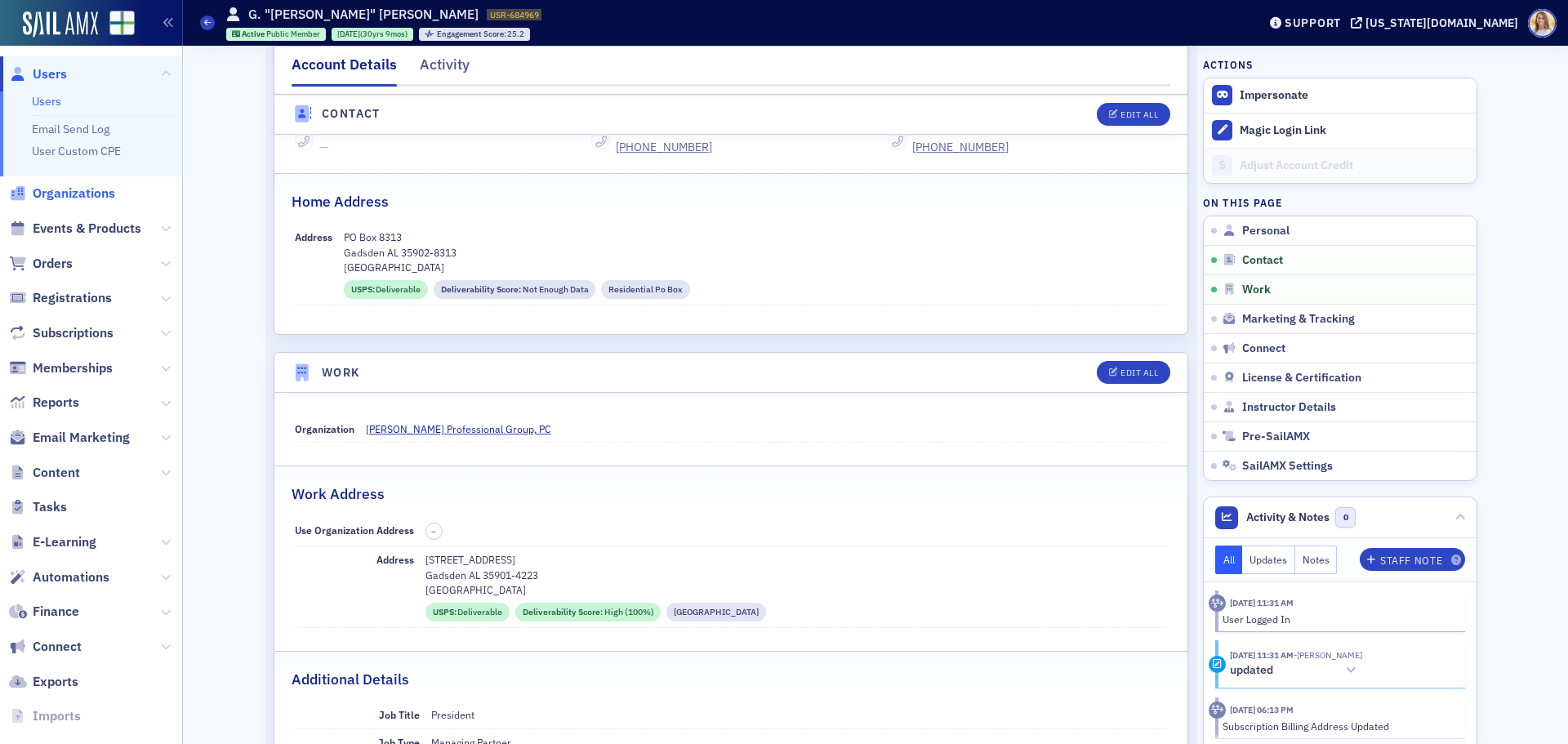
click at [65, 198] on span "Organizations" at bounding box center [74, 193] width 82 height 18
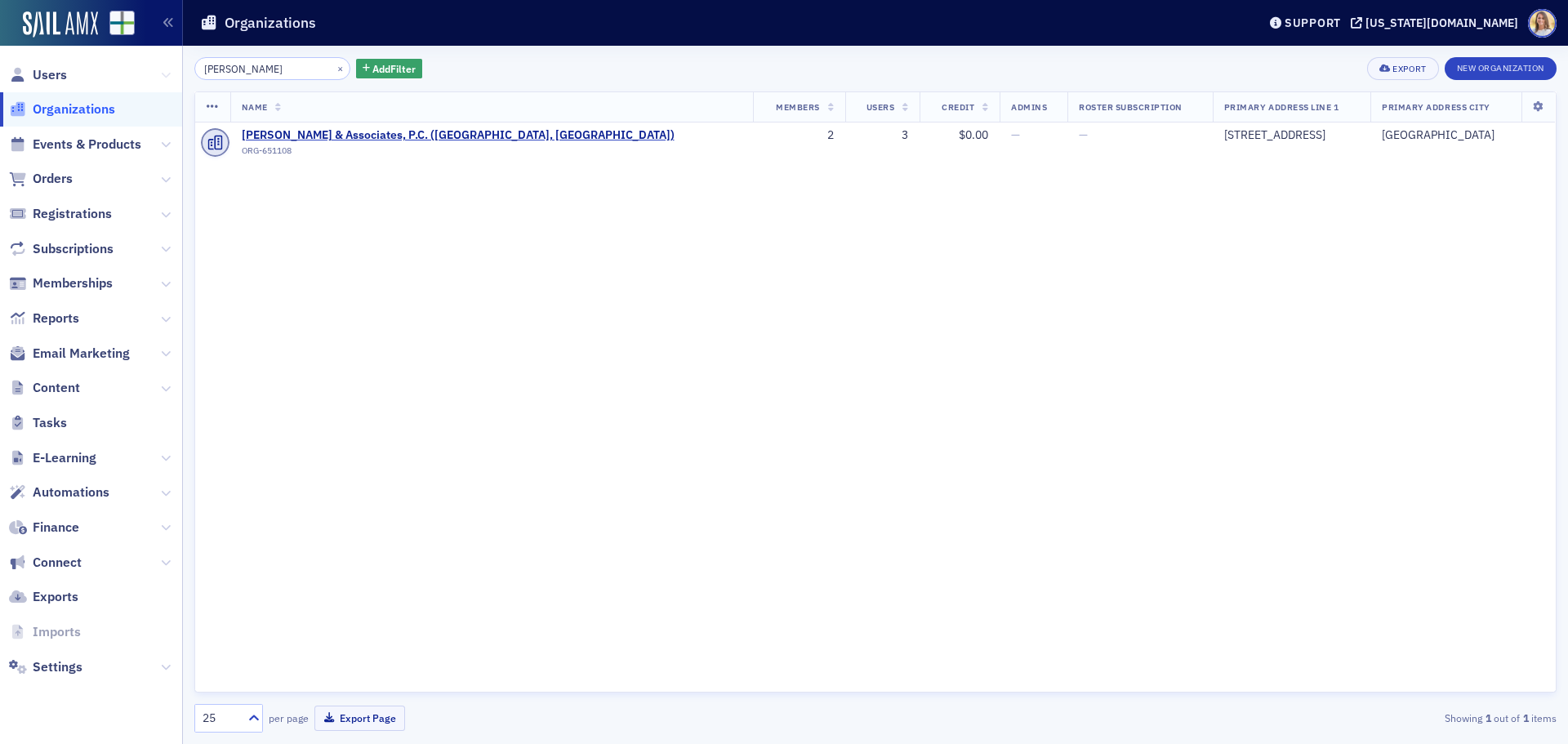
drag, startPoint x: 252, startPoint y: 73, endPoint x: 169, endPoint y: 79, distance: 83.2
click at [169, 79] on div "Users Organizations Events & Products Orders Registrations Subscriptions Member…" at bounding box center [784, 372] width 1568 height 744
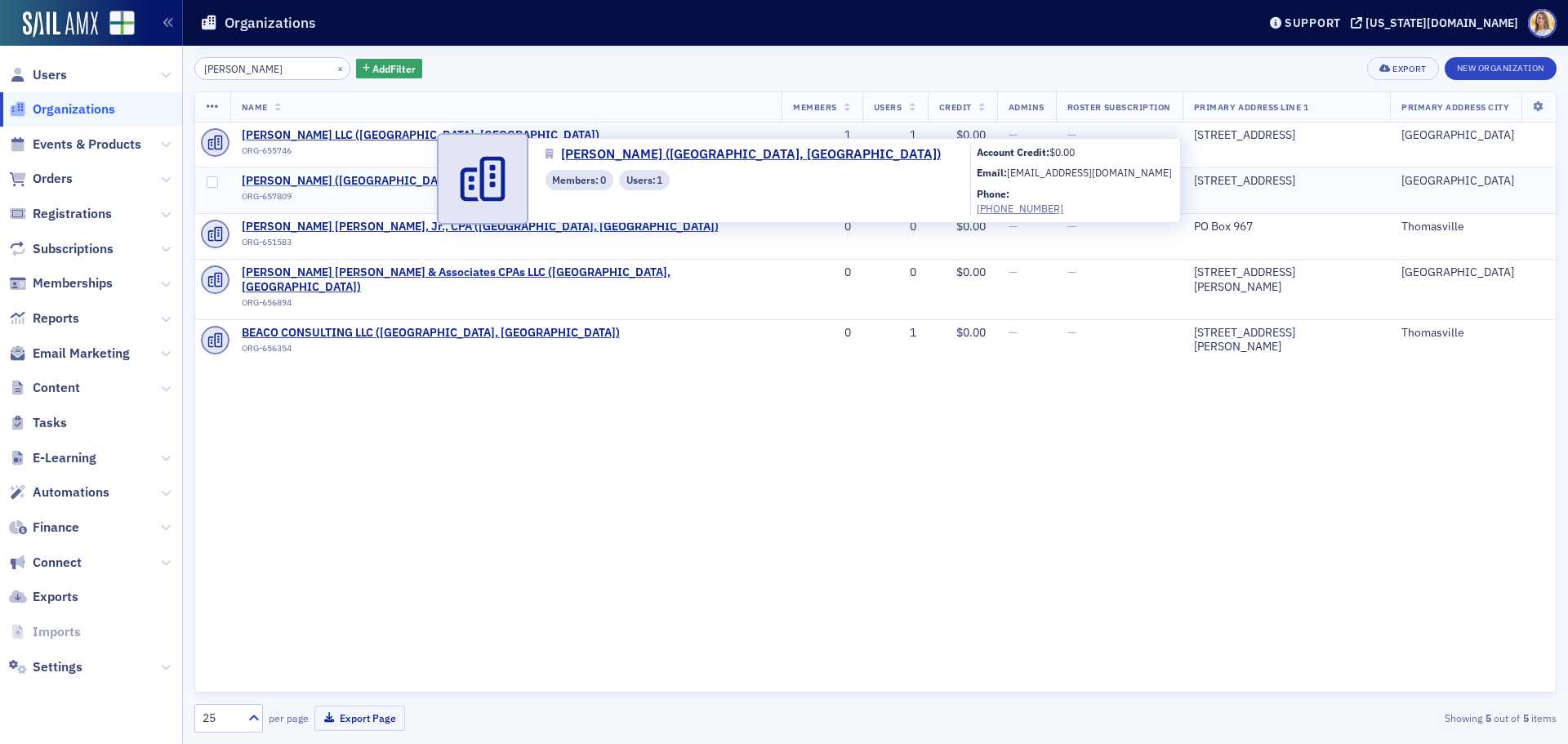
type input "bearden"
click at [349, 179] on span "Cynthia Bearden (North Little Rock, AR)" at bounding box center [410, 181] width 337 height 15
select select "US"
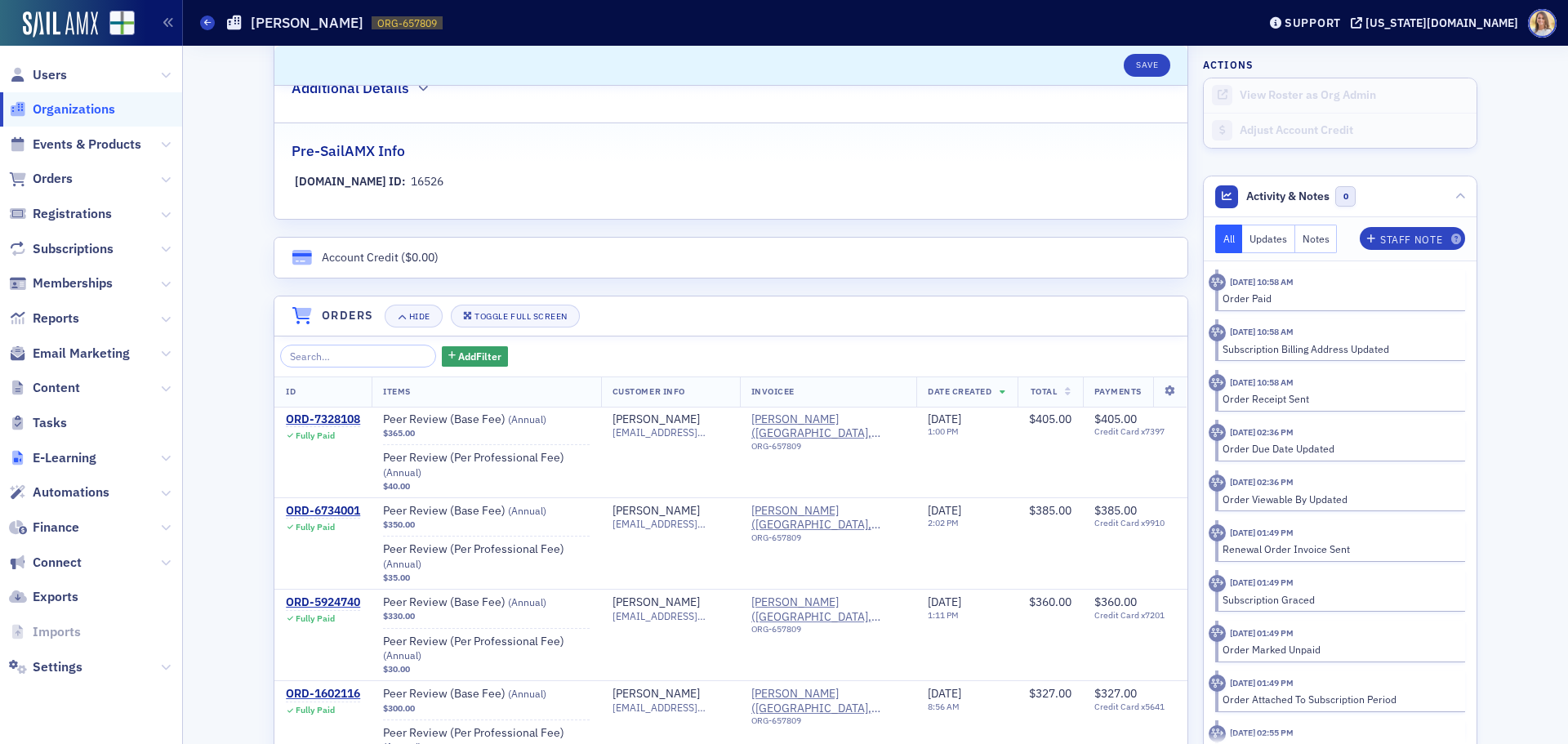
scroll to position [889, 0]
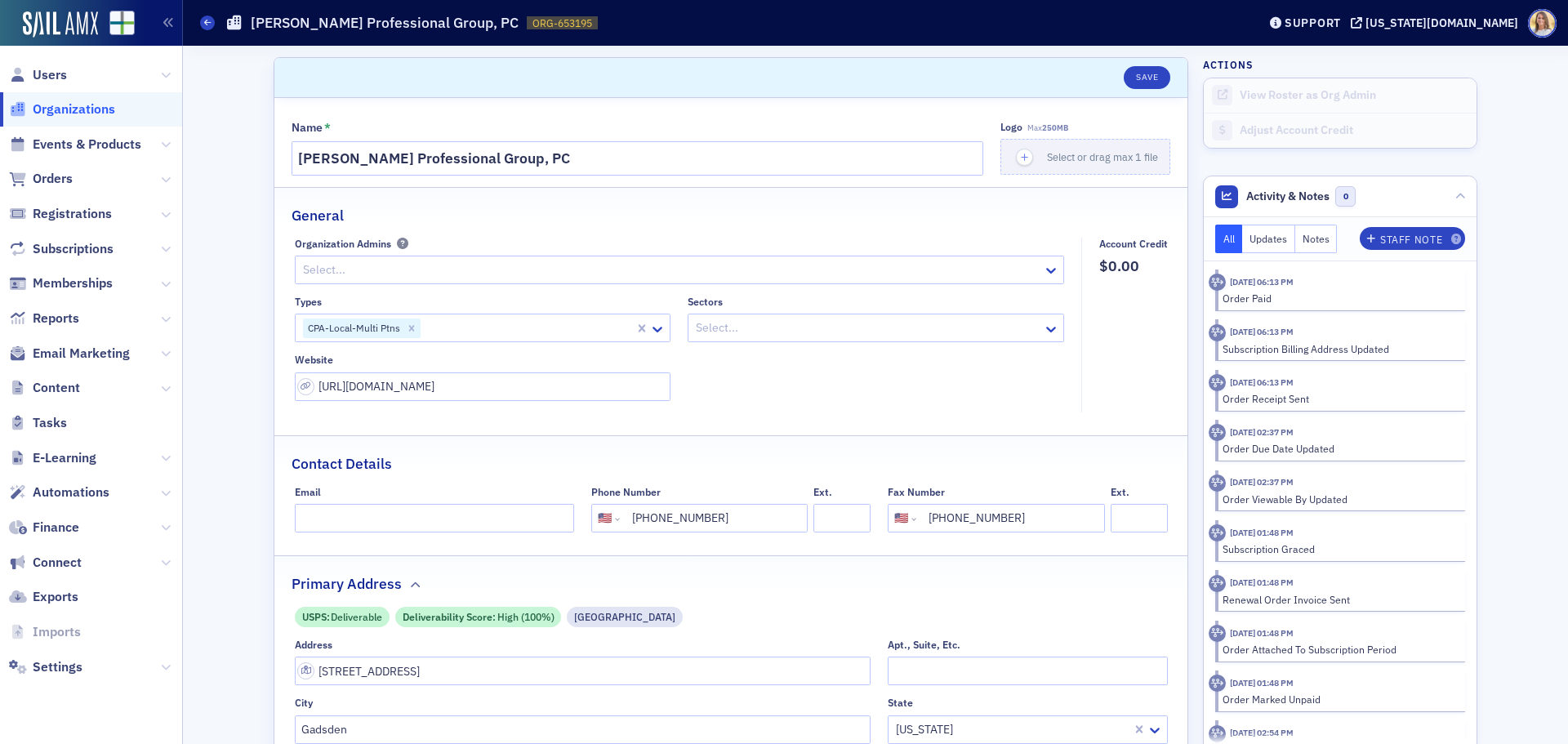
select select "US"
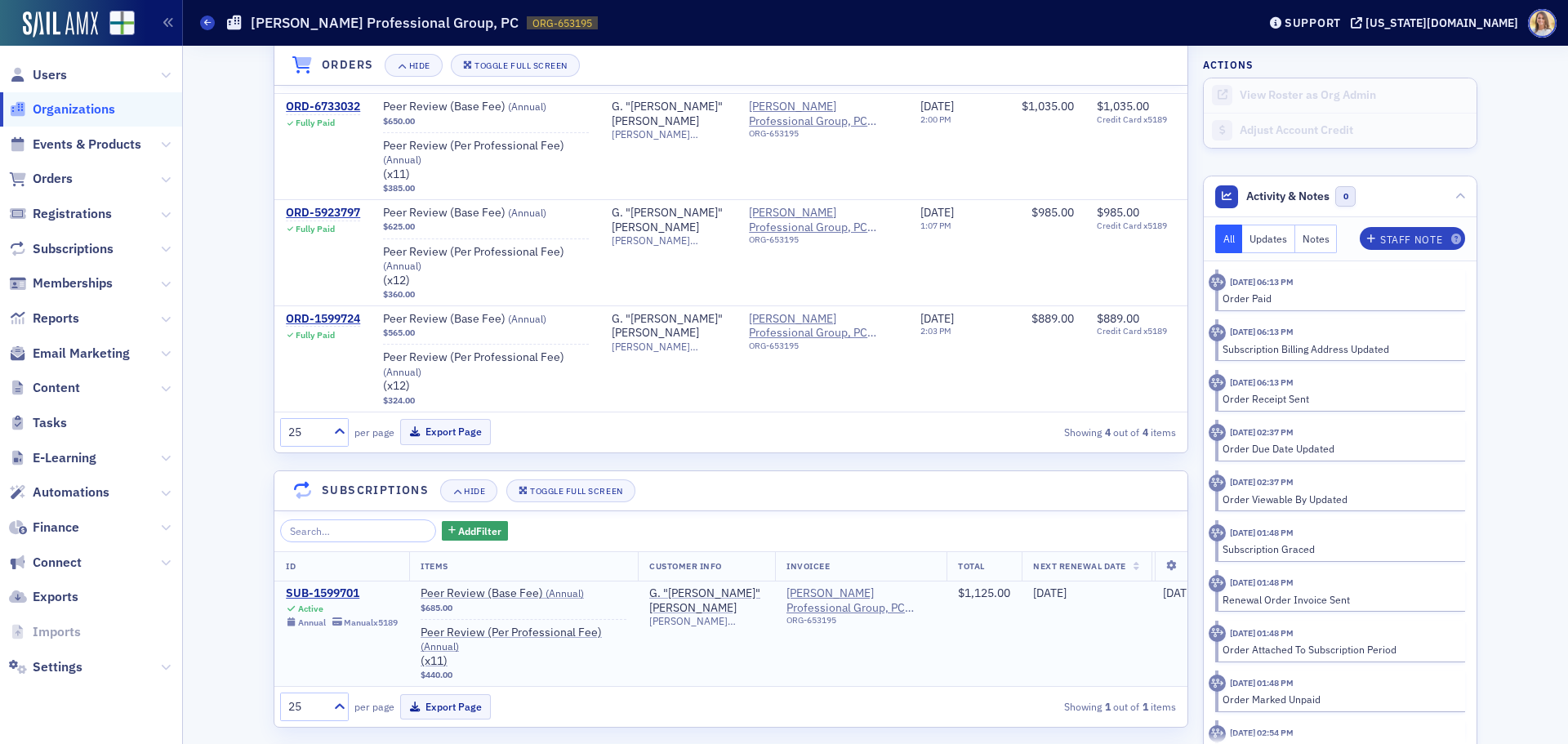
scroll to position [1305, 0]
click at [320, 597] on div "SUB-1599701" at bounding box center [342, 594] width 112 height 15
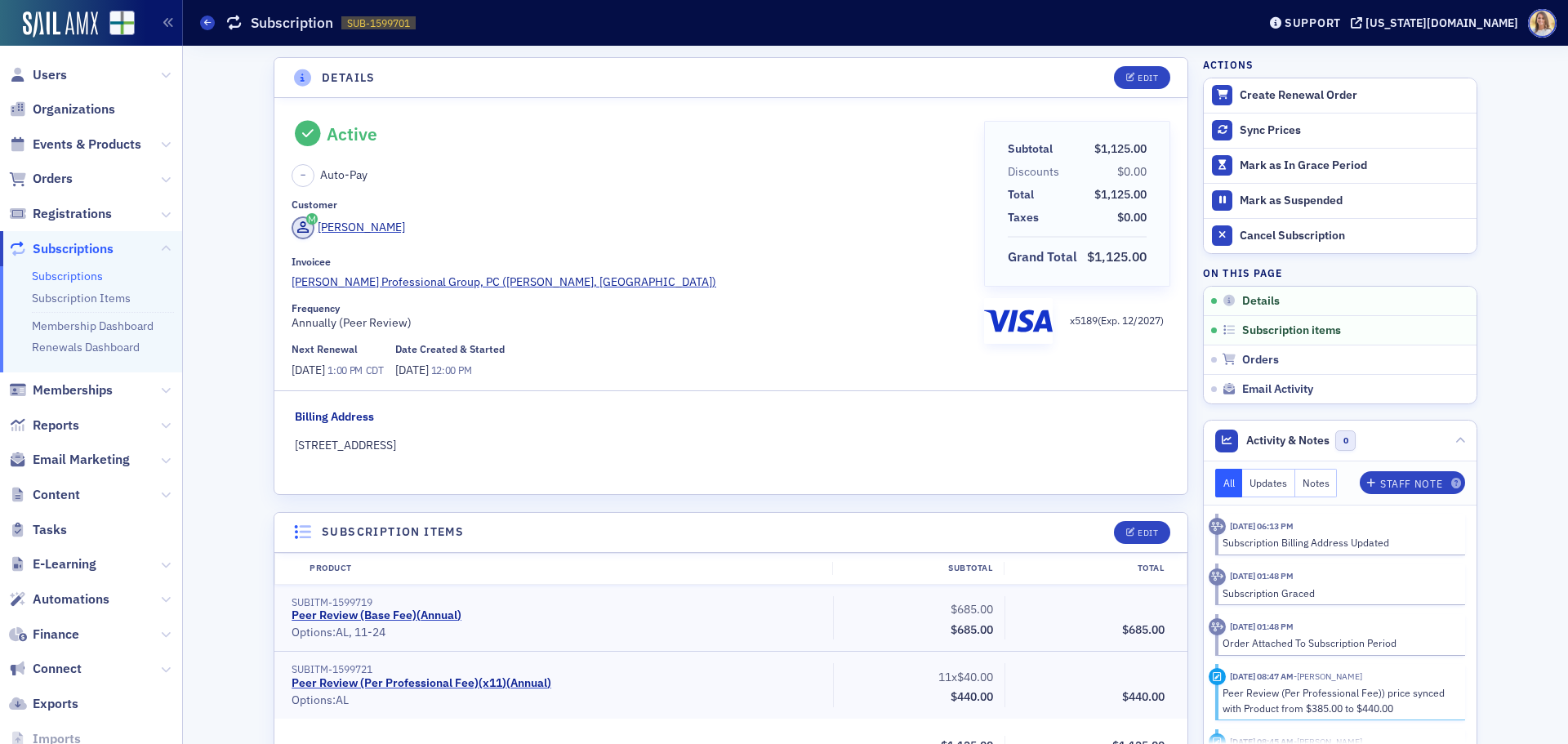
click at [1134, 90] on header "Details Edit" at bounding box center [731, 78] width 913 height 40
click at [1145, 74] on div "Edit" at bounding box center [1148, 79] width 21 height 9
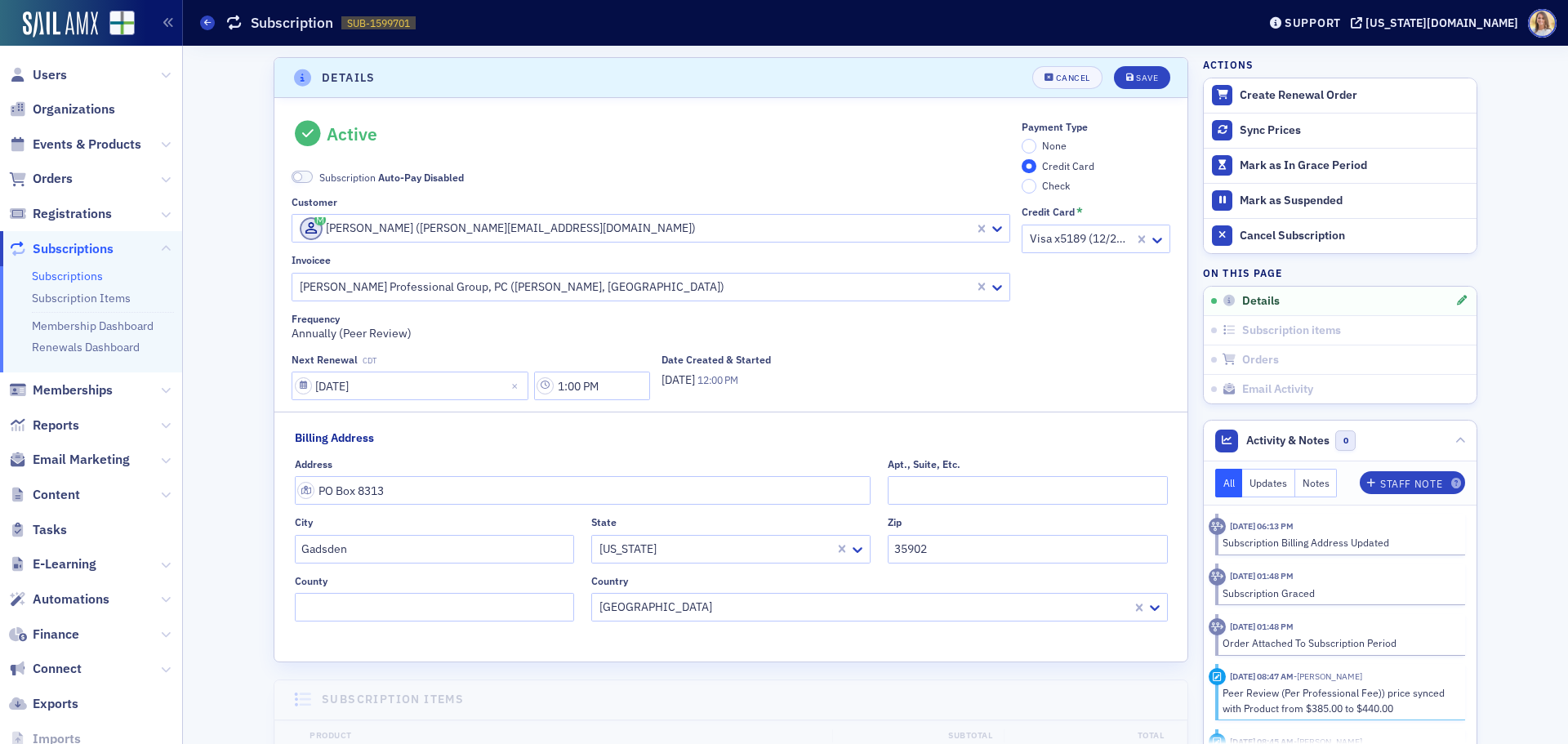
scroll to position [3, 0]
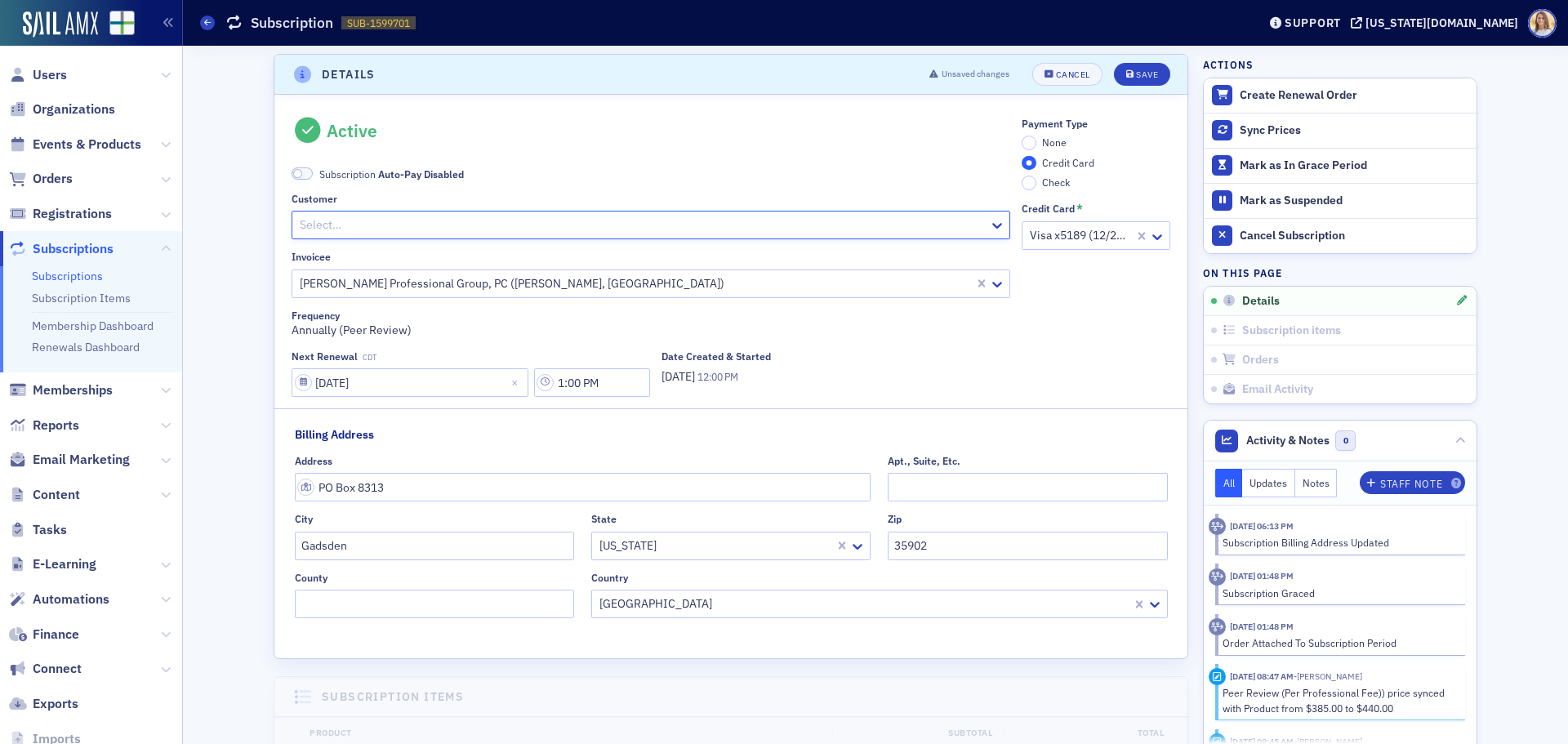
paste input "[PERSON_NAME][EMAIL_ADDRESS][DOMAIN_NAME]"
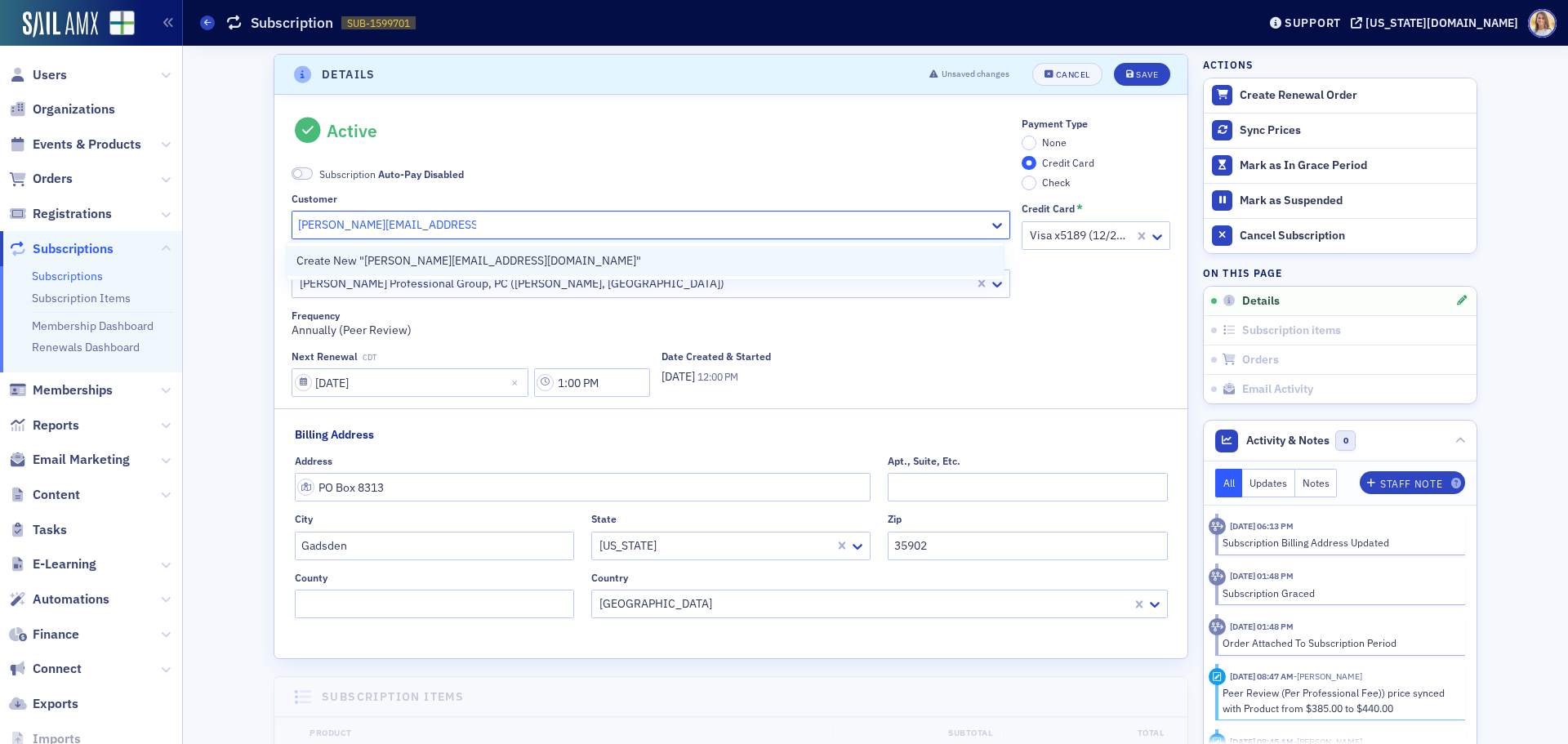
click at [517, 263] on div "Create New "[PERSON_NAME][EMAIL_ADDRESS][DOMAIN_NAME]"" at bounding box center [645, 261] width 698 height 17
type input "[PERSON_NAME][EMAIL_ADDRESS][DOMAIN_NAME]"
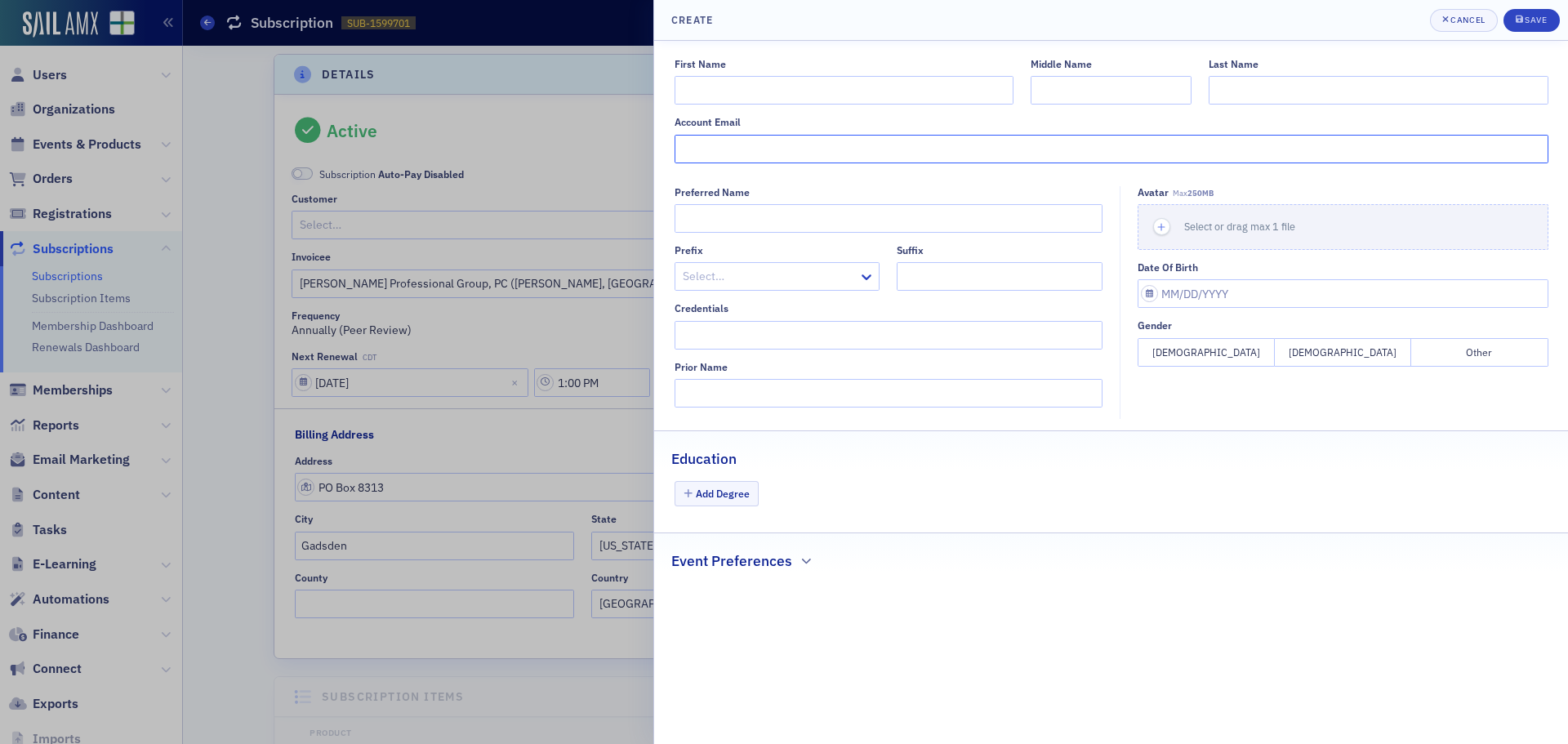
drag, startPoint x: 796, startPoint y: 162, endPoint x: 795, endPoint y: 152, distance: 10.0
click at [796, 159] on input "Account Email" at bounding box center [1111, 149] width 874 height 29
paste input "[PERSON_NAME][EMAIL_ADDRESS][DOMAIN_NAME]"
type input "[PERSON_NAME][EMAIL_ADDRESS][DOMAIN_NAME]"
click at [741, 83] on input "First Name" at bounding box center [844, 90] width 339 height 29
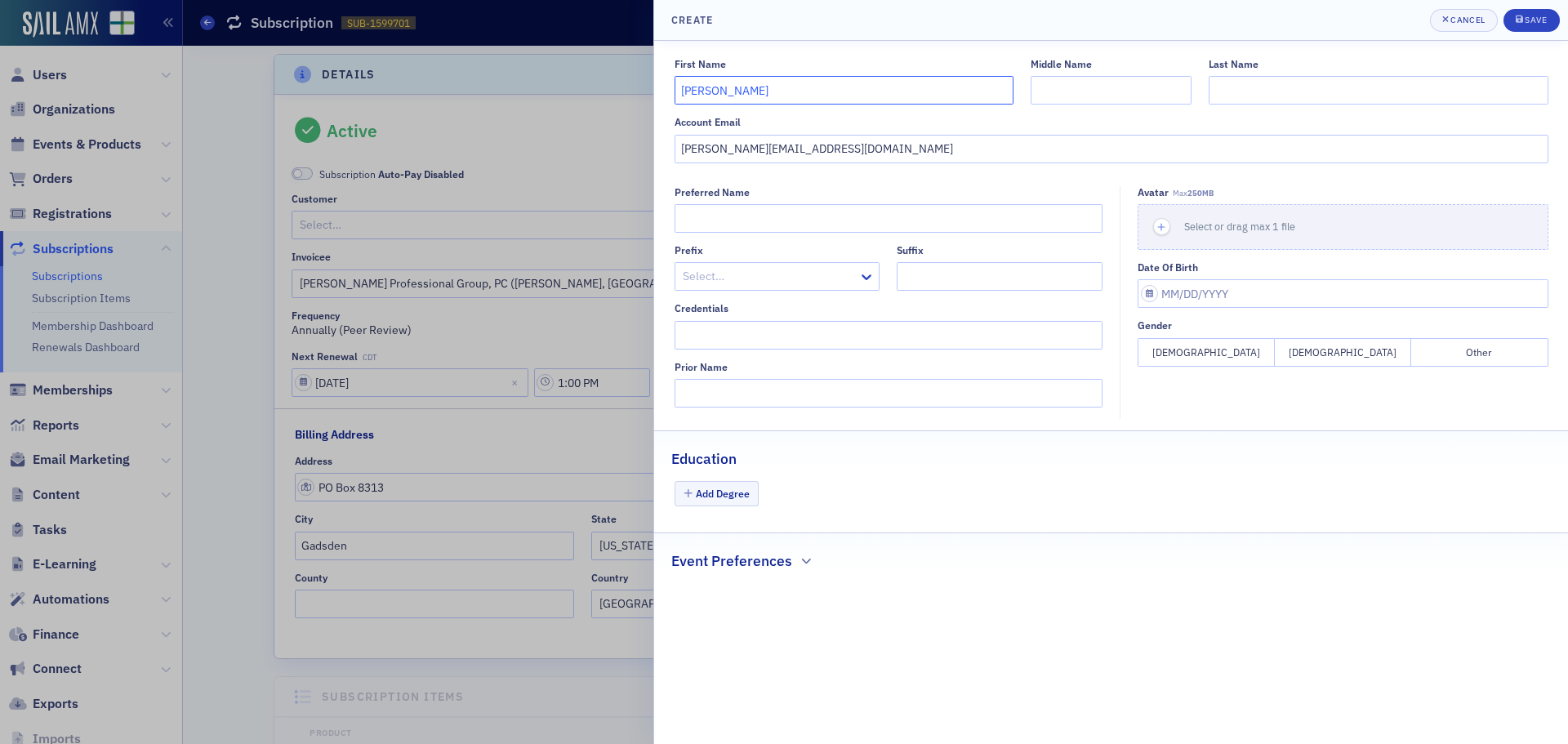
type input "[PERSON_NAME]"
type input "W"
type input "[PERSON_NAME]"
click at [1533, 16] on div "Save" at bounding box center [1536, 21] width 22 height 9
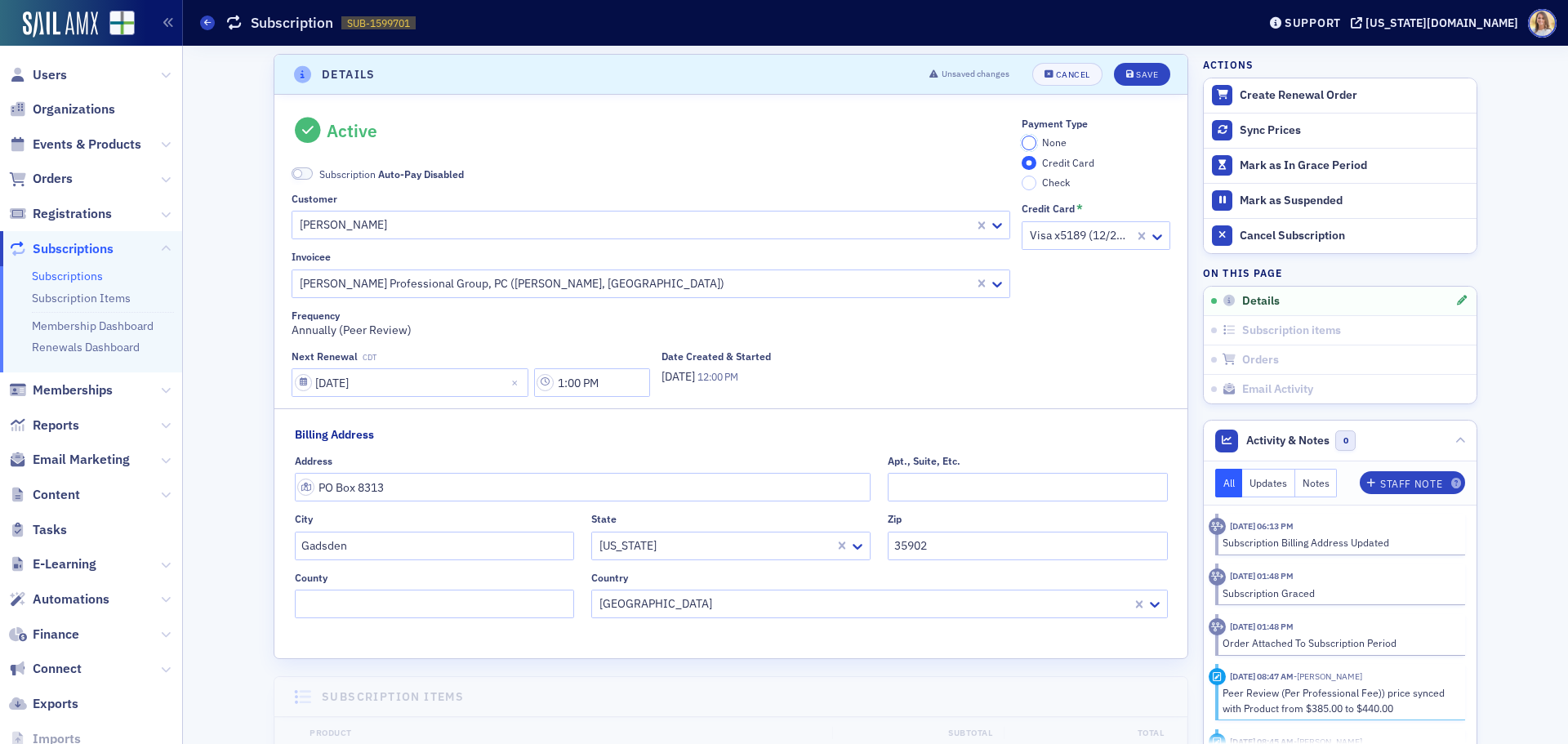
click at [1029, 142] on input "None" at bounding box center [1030, 143] width 15 height 15
click at [1136, 66] on button "Save" at bounding box center [1142, 74] width 56 height 22
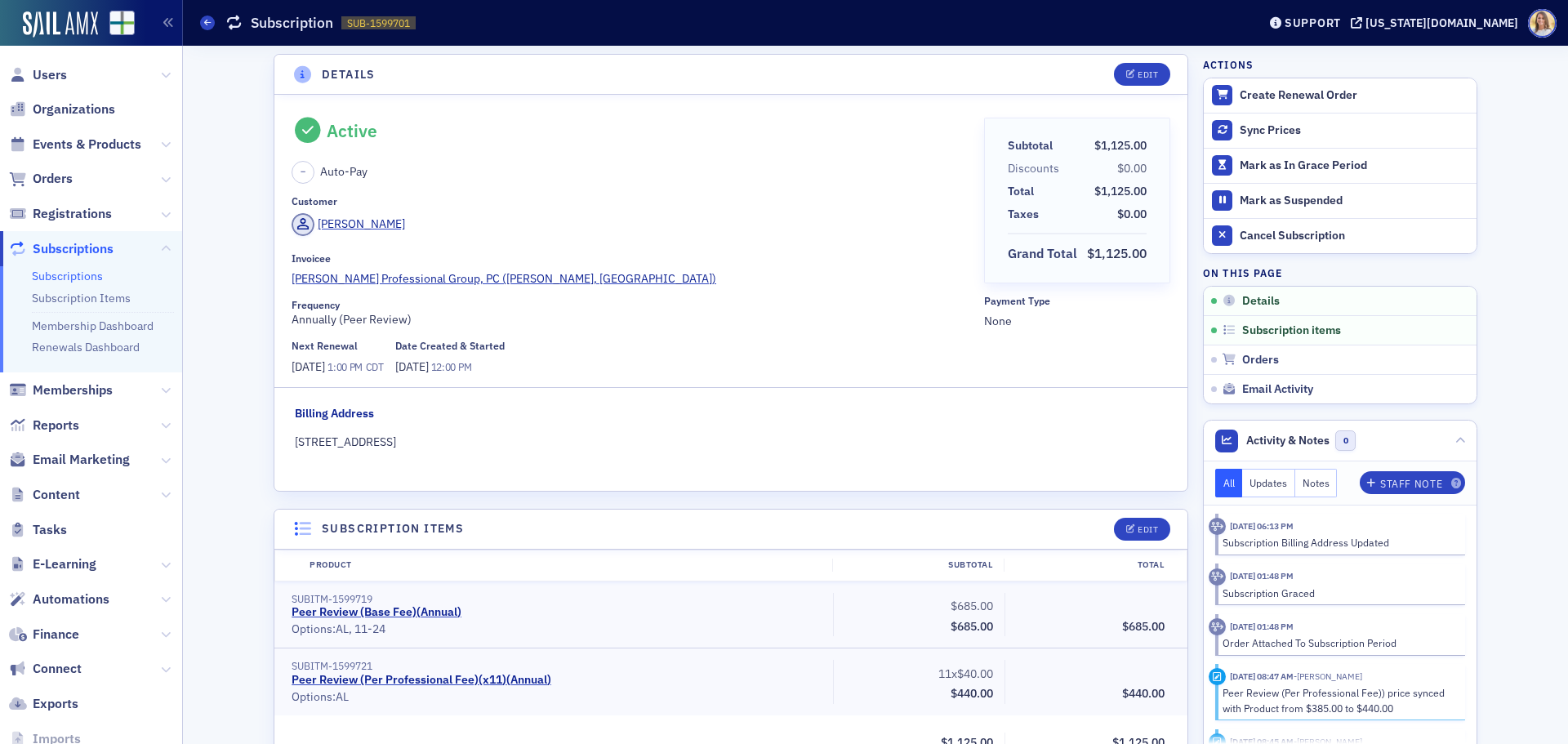
scroll to position [0, 0]
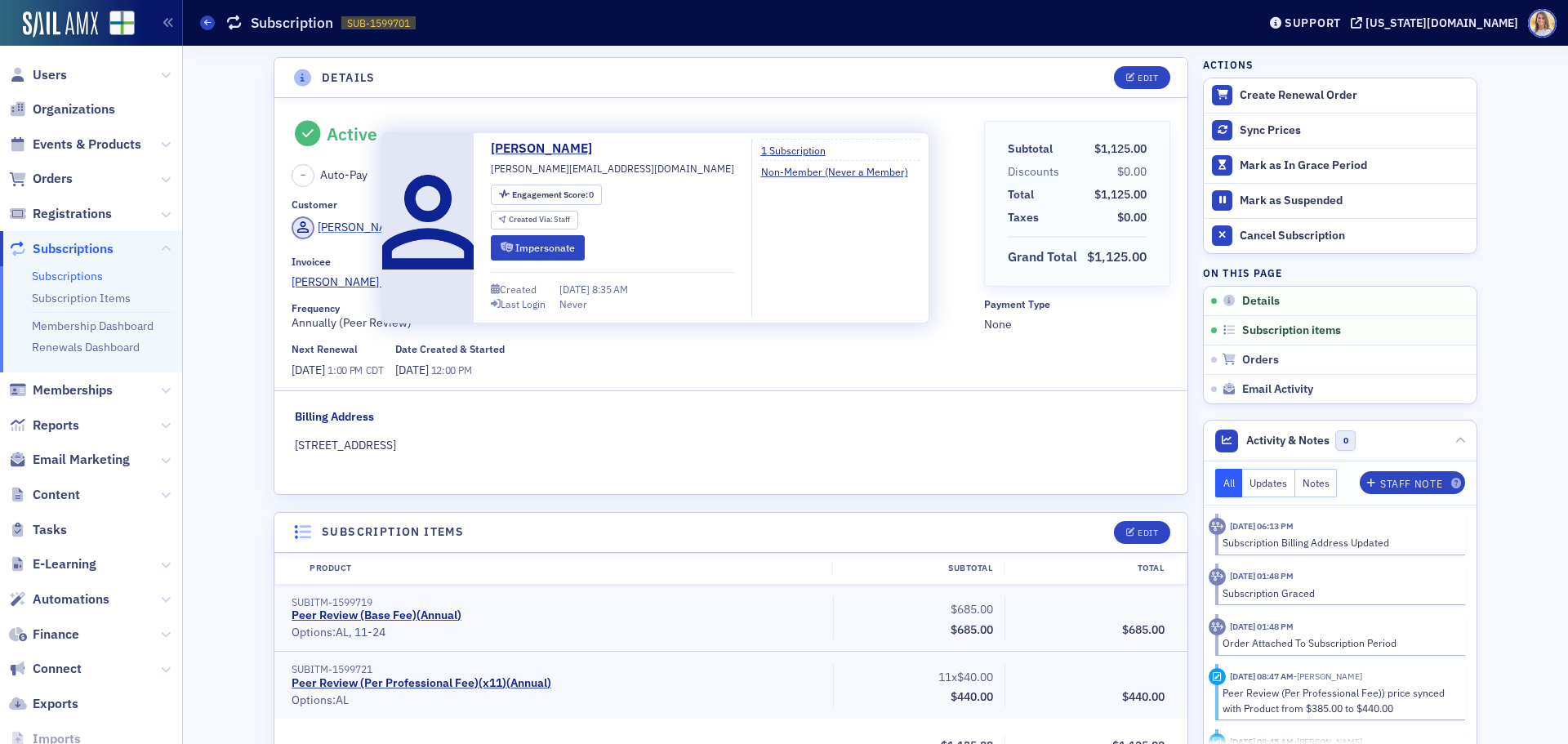
click at [350, 224] on div "[PERSON_NAME]" at bounding box center [362, 227] width 88 height 17
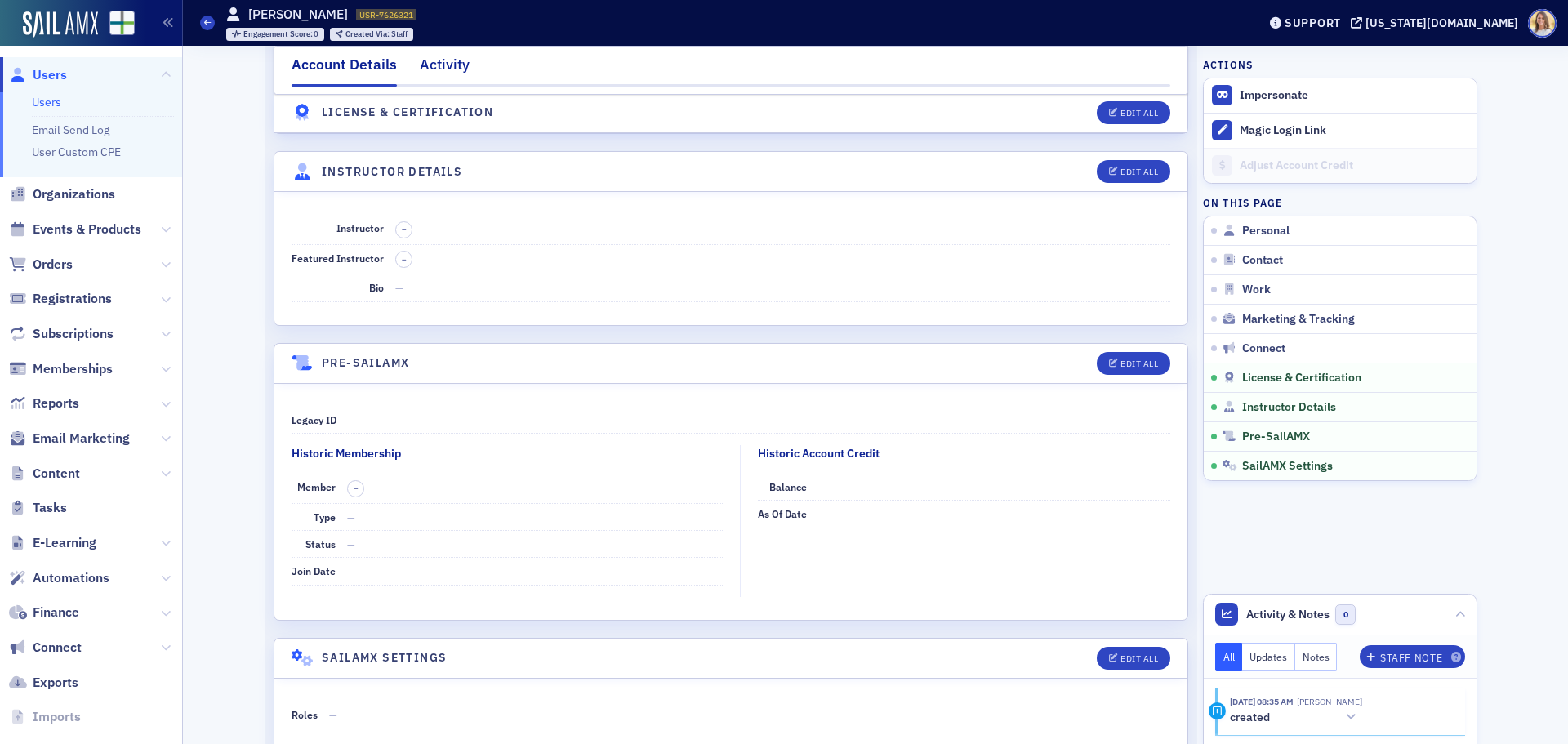
click at [456, 63] on div "Activity" at bounding box center [444, 69] width 50 height 30
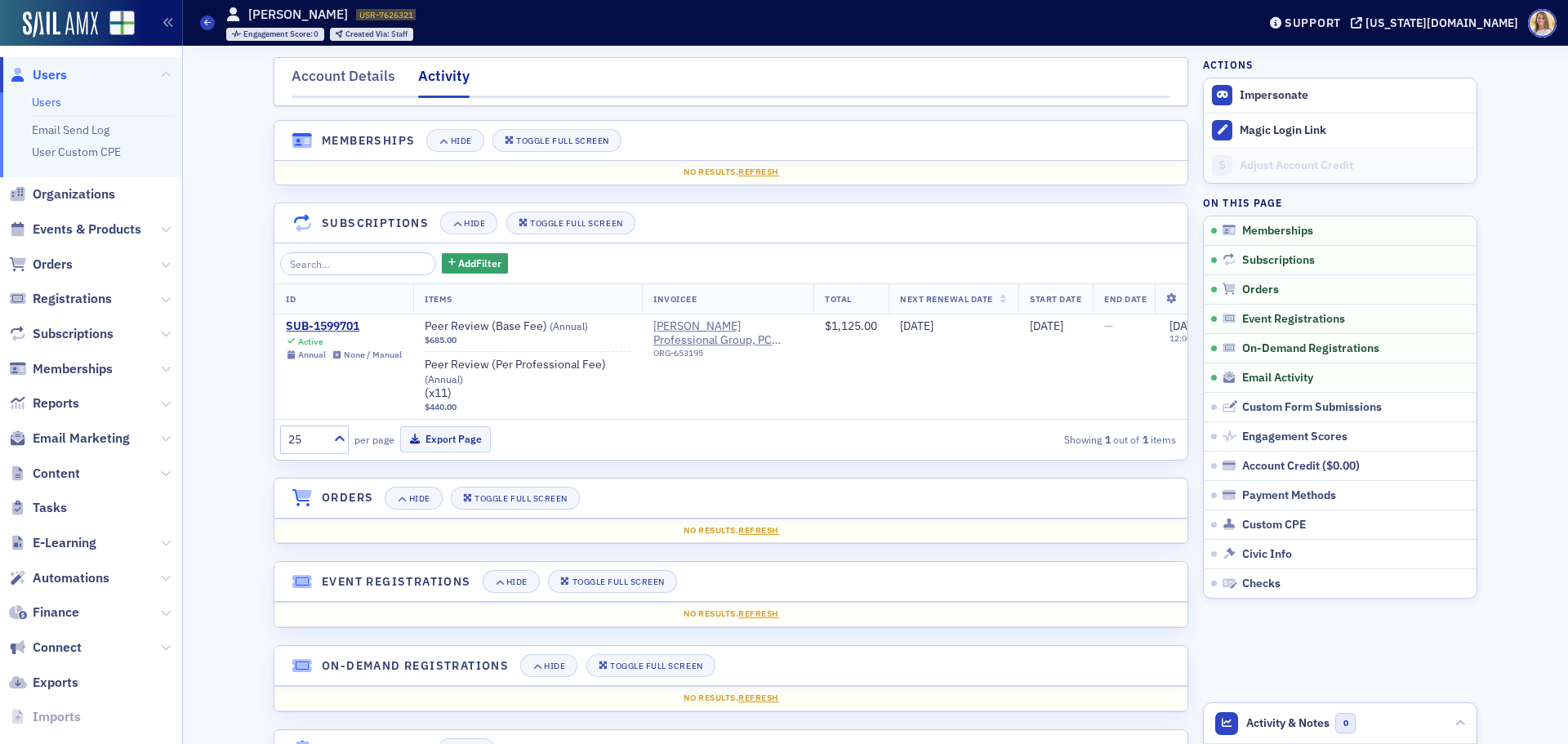
click at [65, 75] on span "Users" at bounding box center [50, 75] width 35 height 18
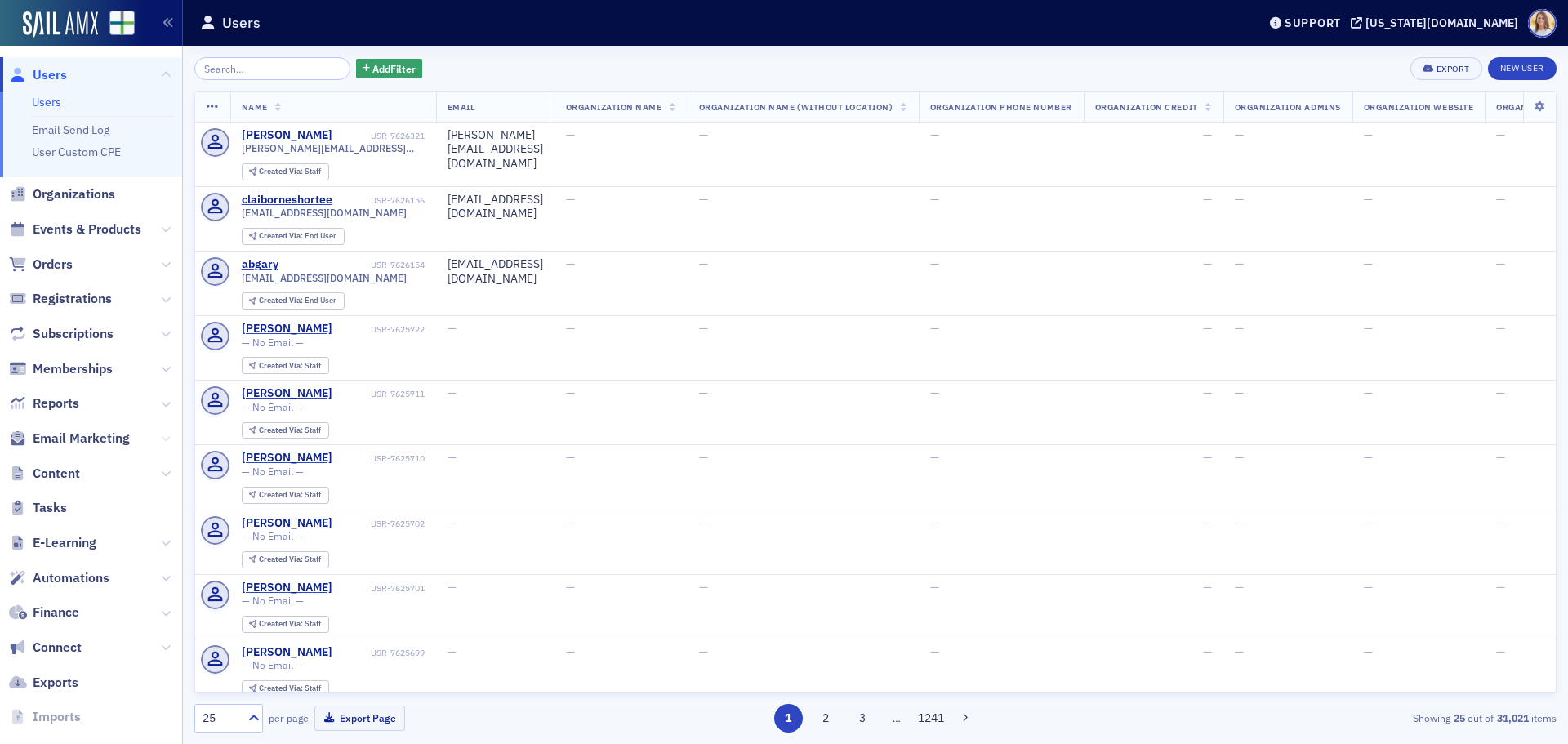
click at [161, 441] on icon at bounding box center [165, 438] width 9 height 9
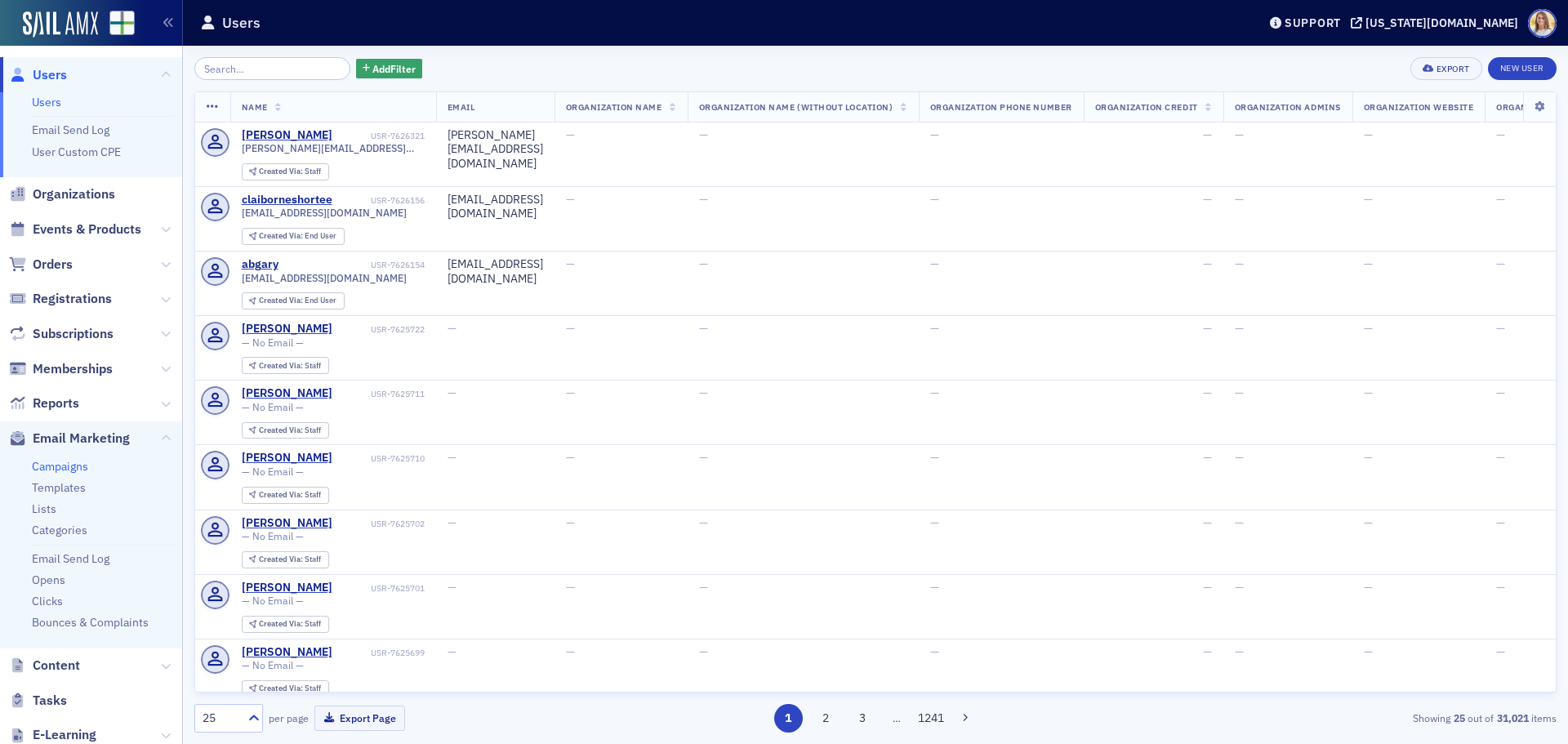
click at [71, 471] on link "Campaigns" at bounding box center [60, 466] width 56 height 15
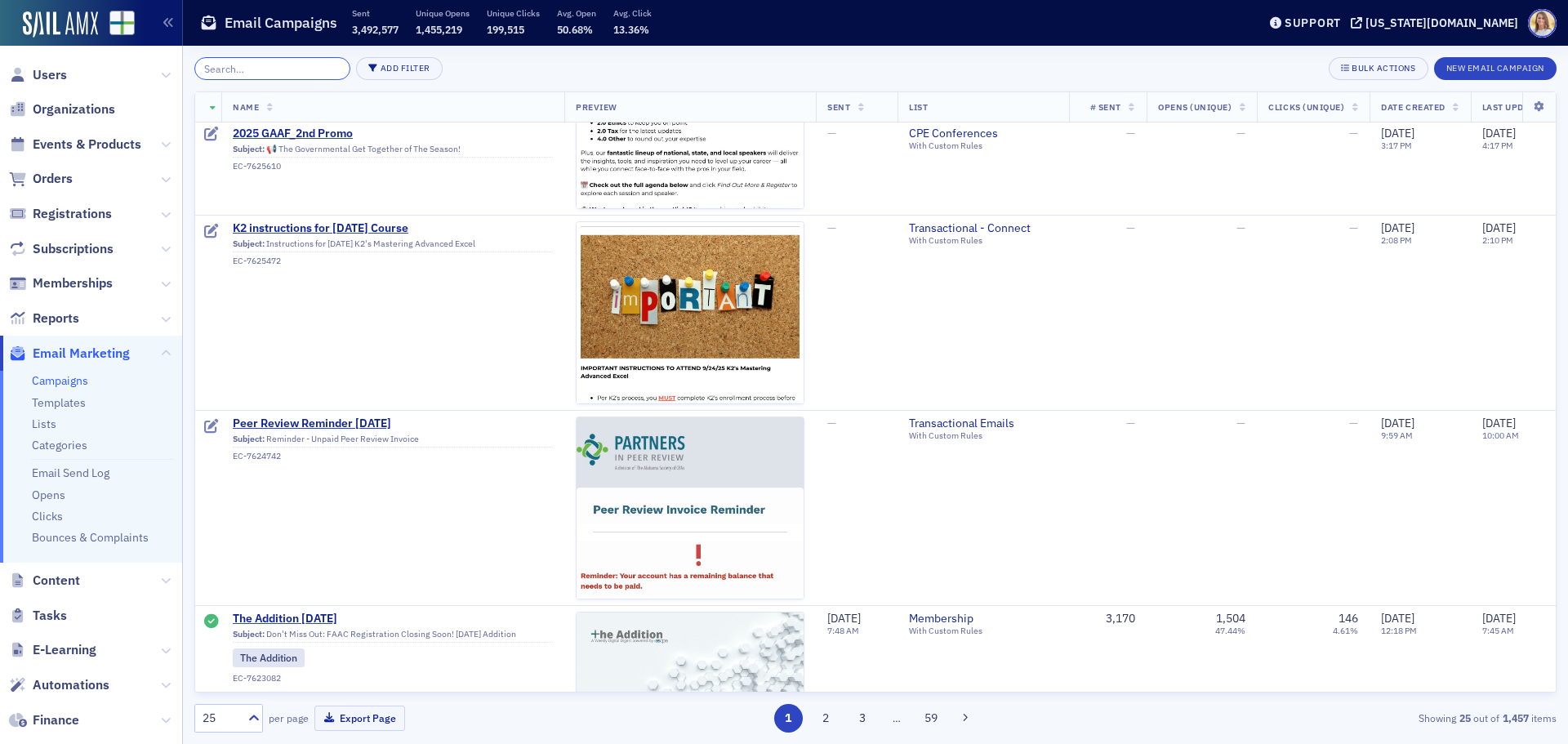
scroll to position [1470, 0]
click at [359, 424] on span "Peer Review Reminder [DATE]" at bounding box center [392, 423] width 321 height 15
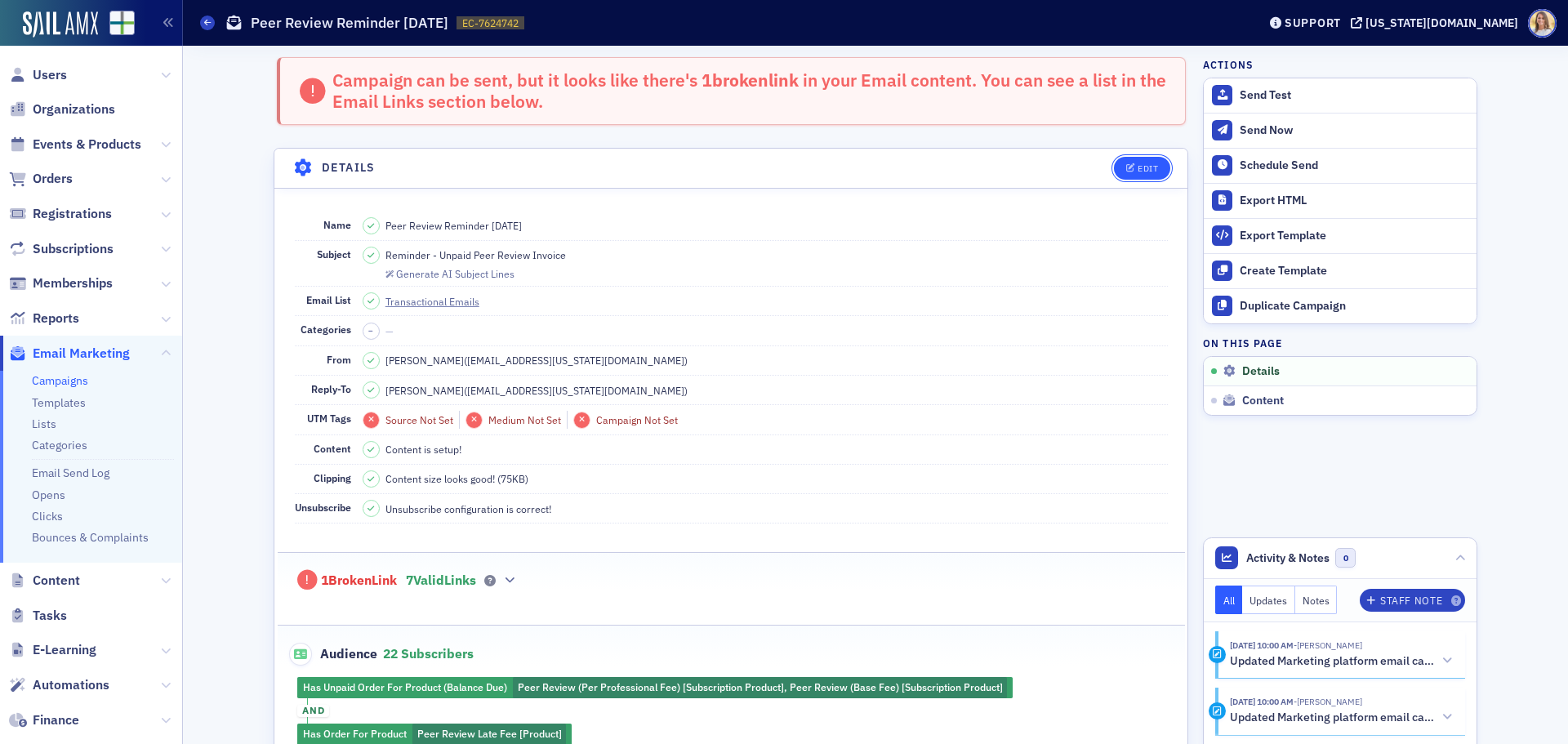
click at [1147, 168] on div "Edit" at bounding box center [1148, 169] width 21 height 9
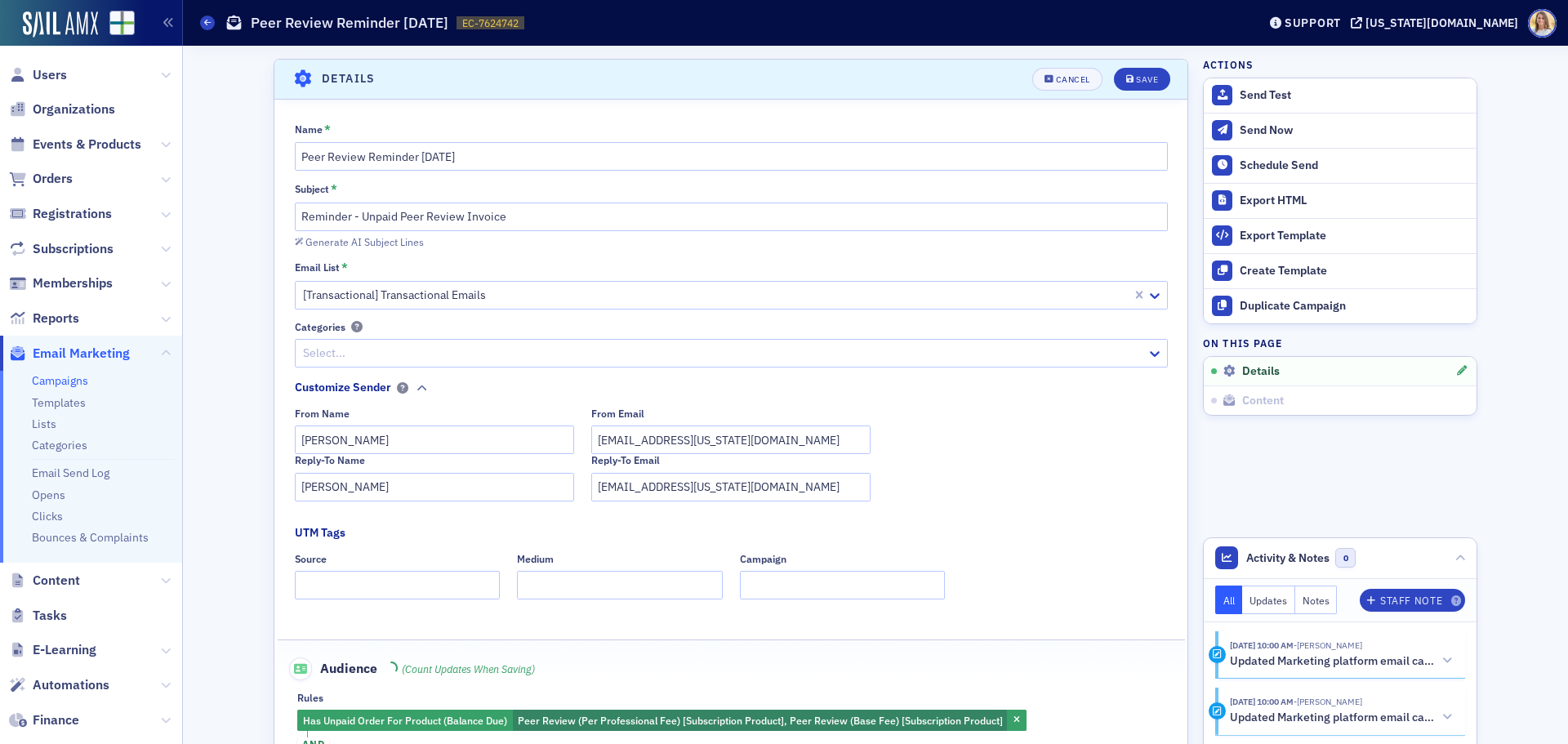
scroll to position [94, 0]
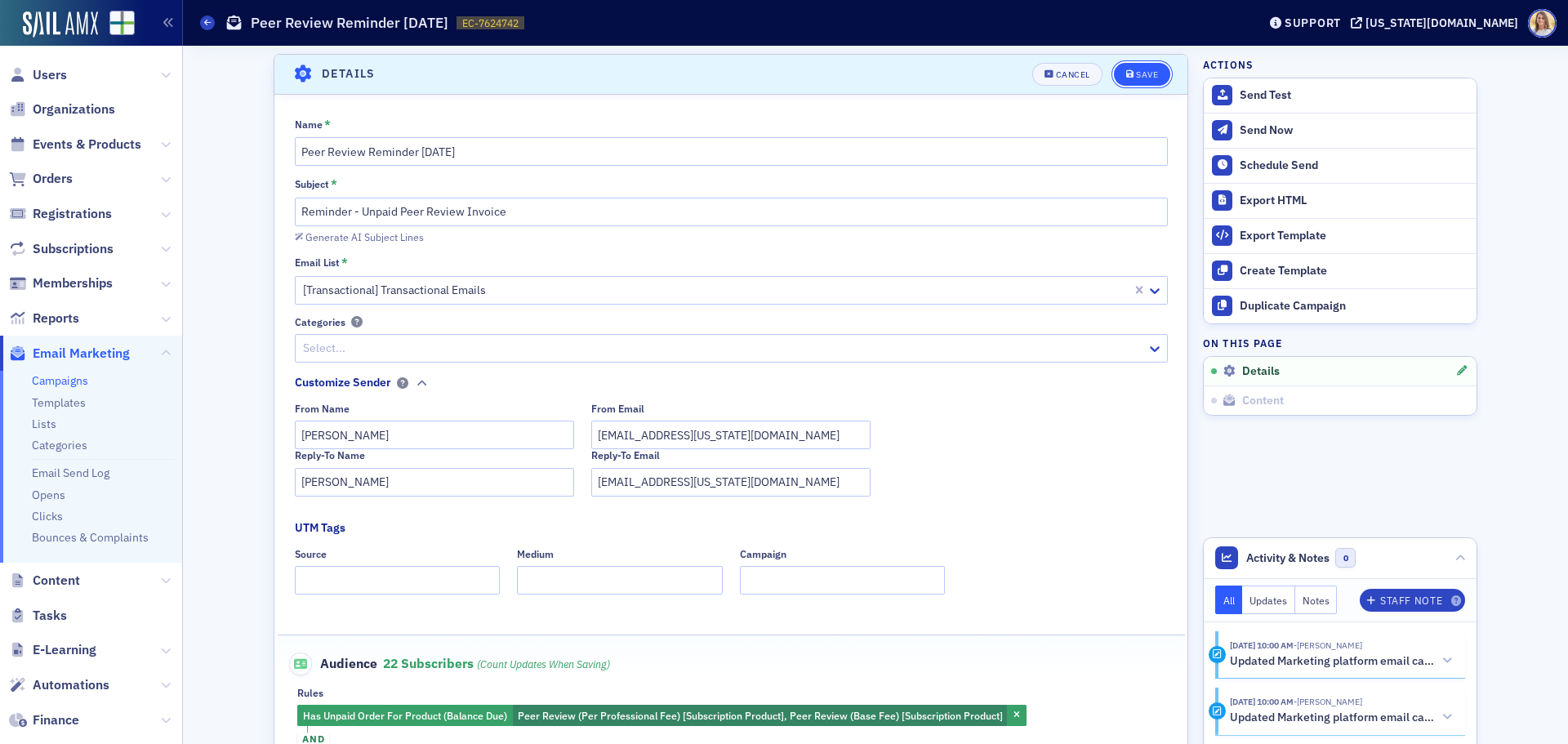
click at [1137, 70] on div "Save" at bounding box center [1147, 75] width 22 height 9
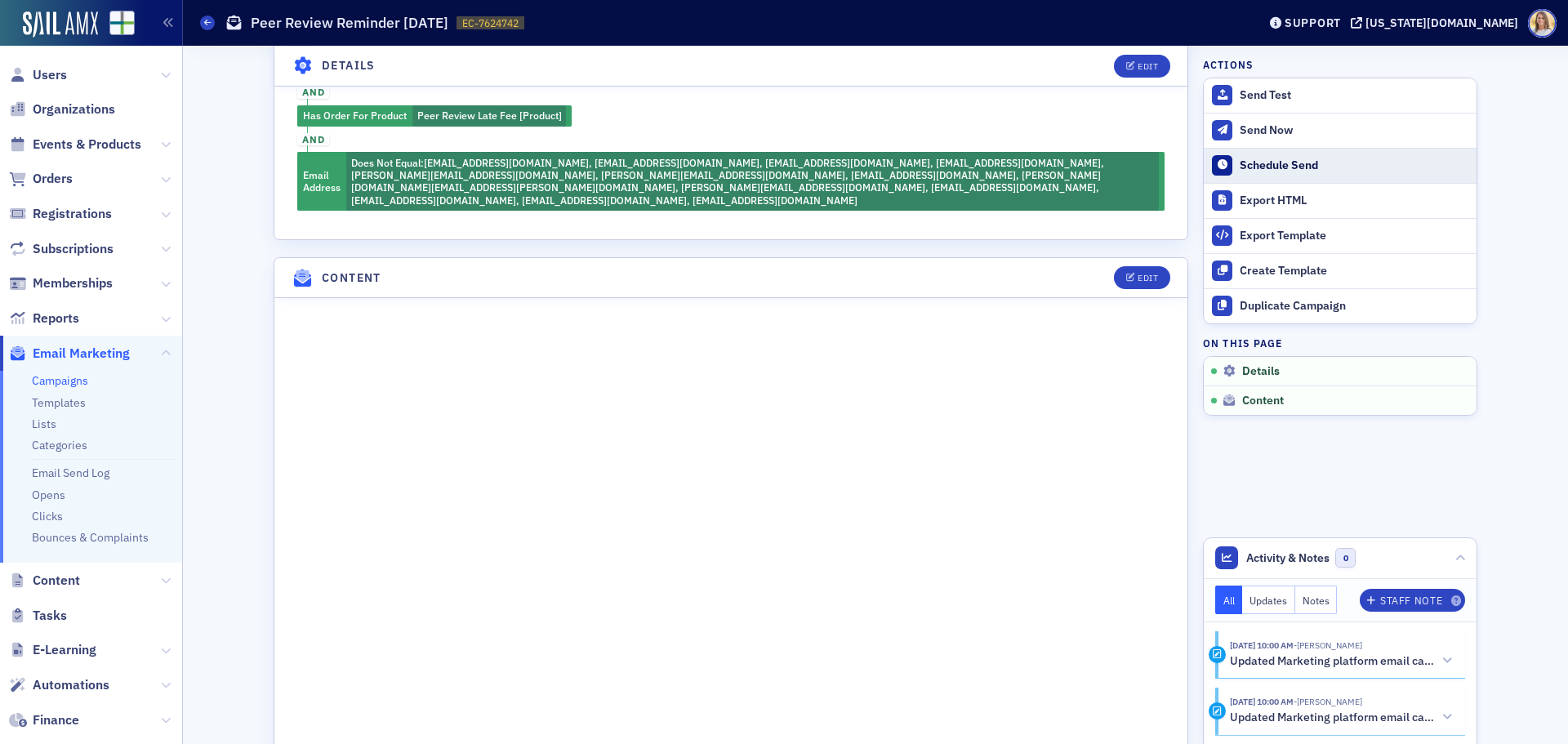
scroll to position [618, 0]
click at [1292, 169] on div "Schedule Send" at bounding box center [1354, 166] width 229 height 15
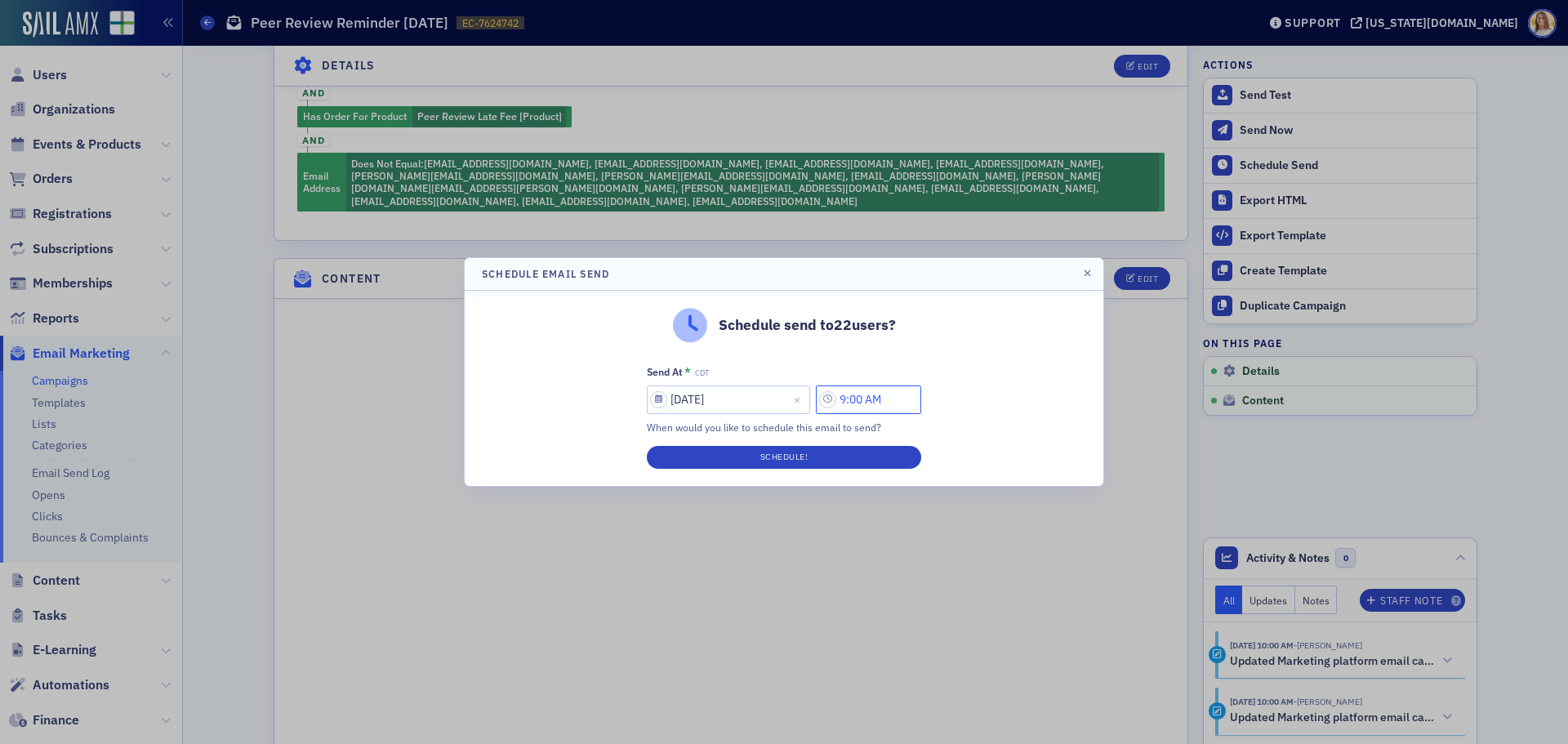
click at [900, 404] on input "9:00 AM" at bounding box center [868, 400] width 106 height 29
click at [674, 399] on icon at bounding box center [671, 401] width 9 height 6
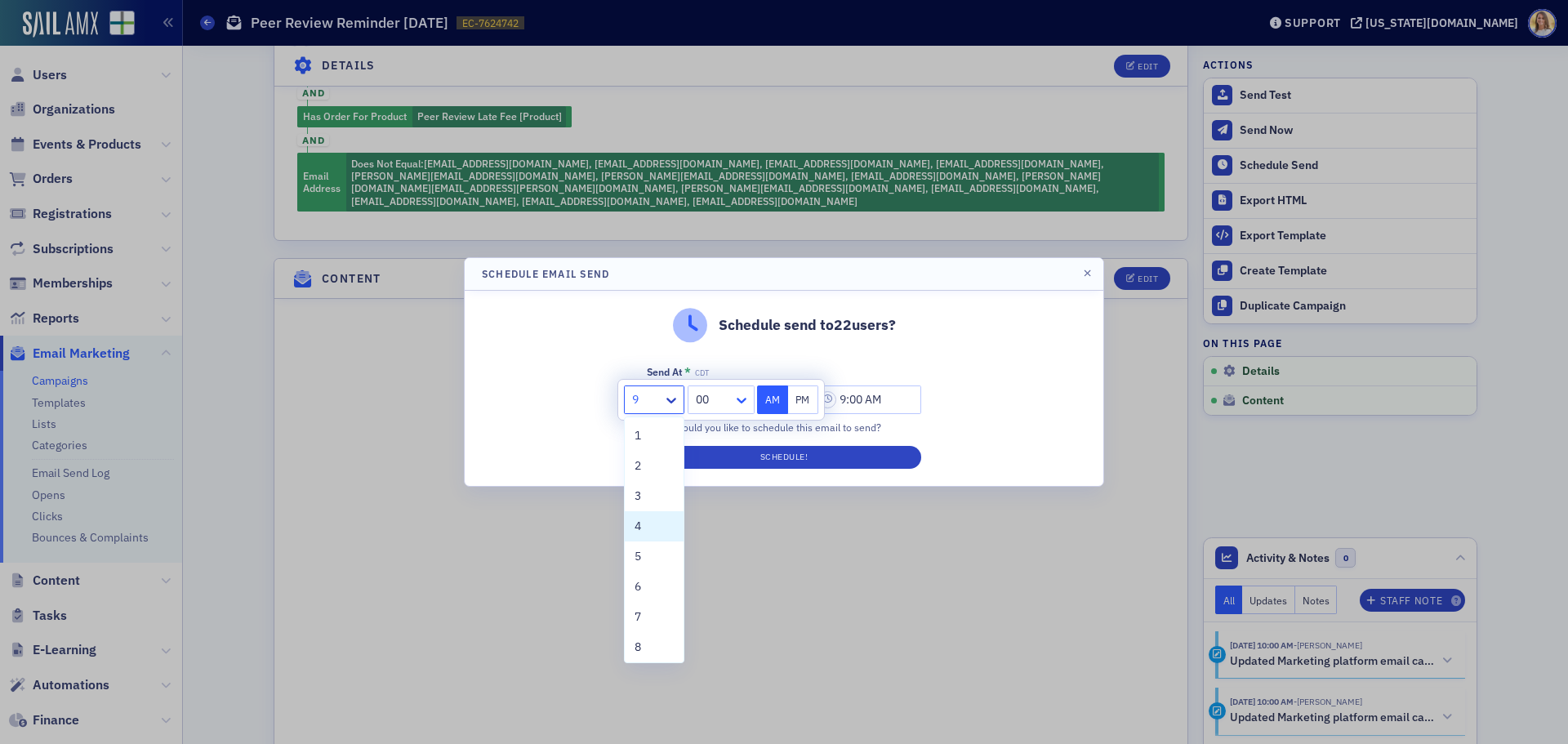
click at [742, 398] on icon at bounding box center [741, 400] width 16 height 16
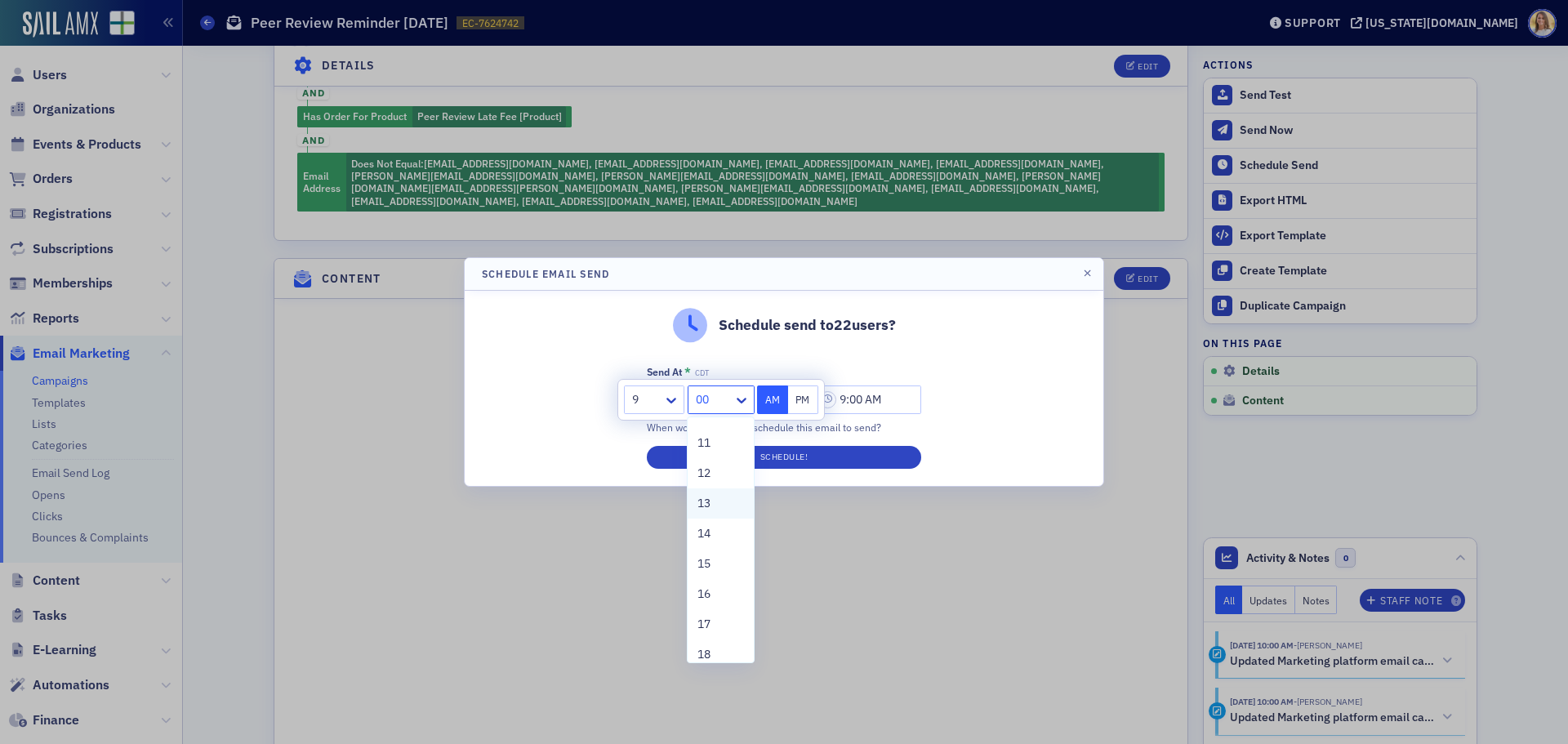
scroll to position [326, 0]
click at [716, 555] on div "15" at bounding box center [720, 564] width 46 height 17
type input "9:15 AM"
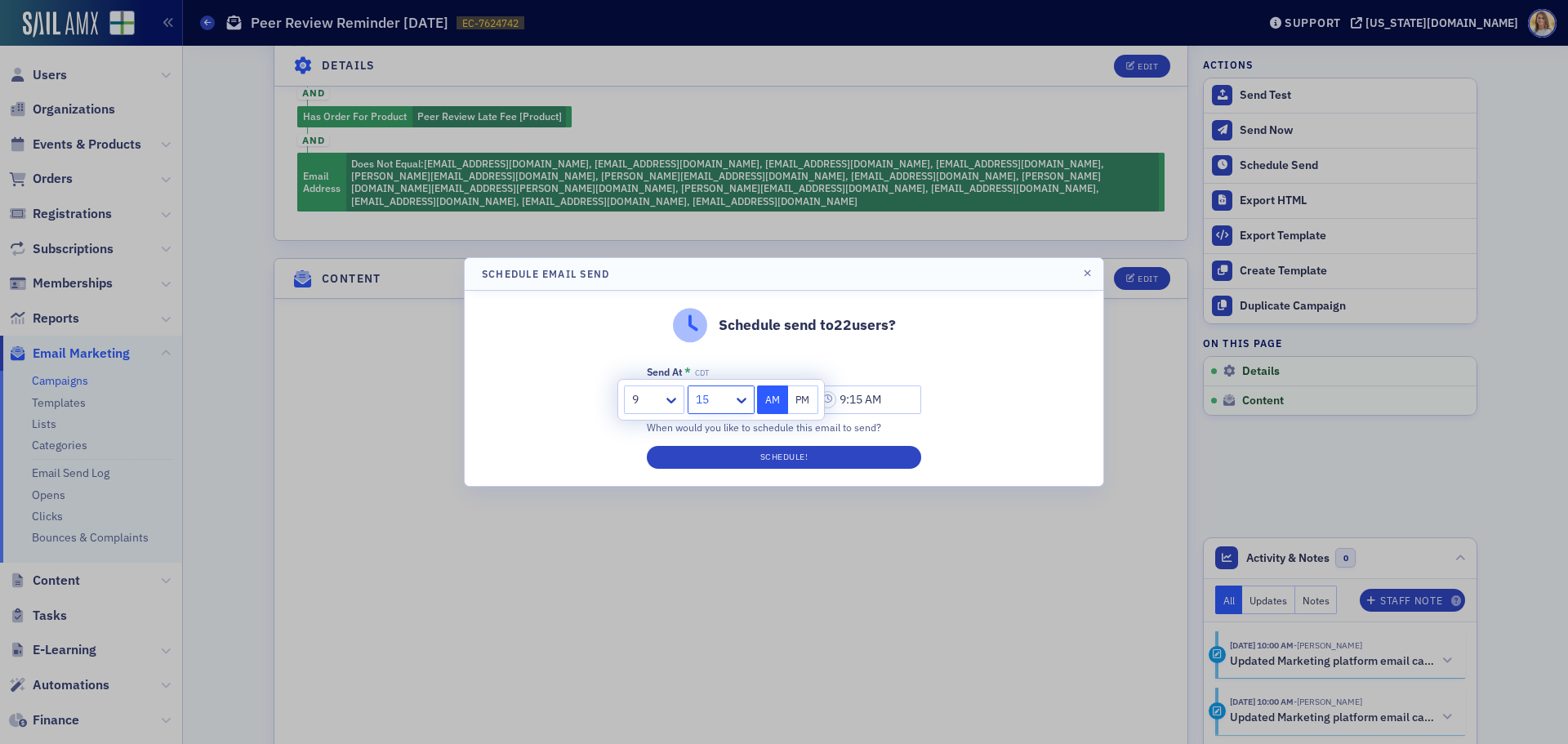
click at [774, 398] on button "AM" at bounding box center [772, 400] width 31 height 29
click at [791, 467] on button "Schedule!" at bounding box center [784, 457] width 275 height 22
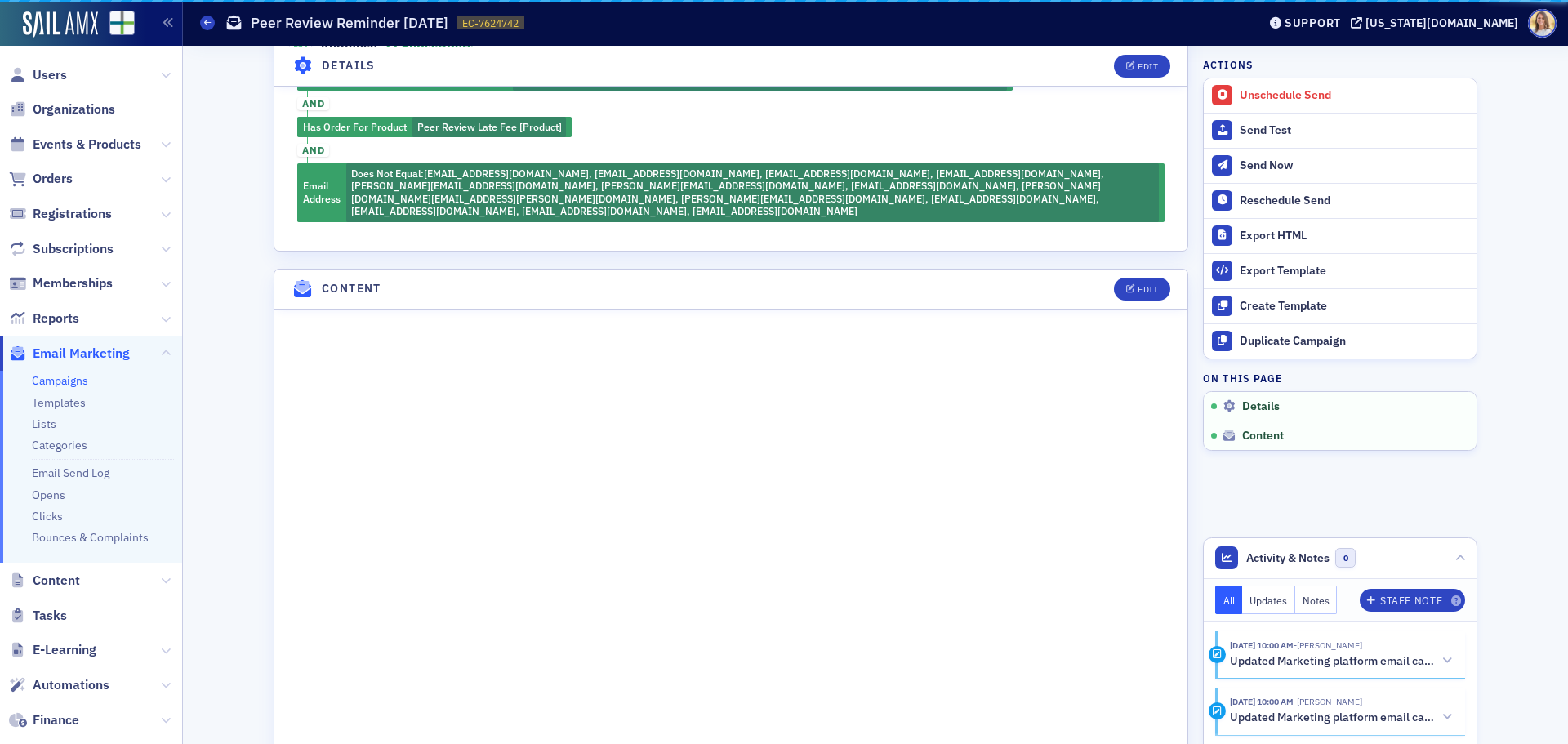
scroll to position [627, 0]
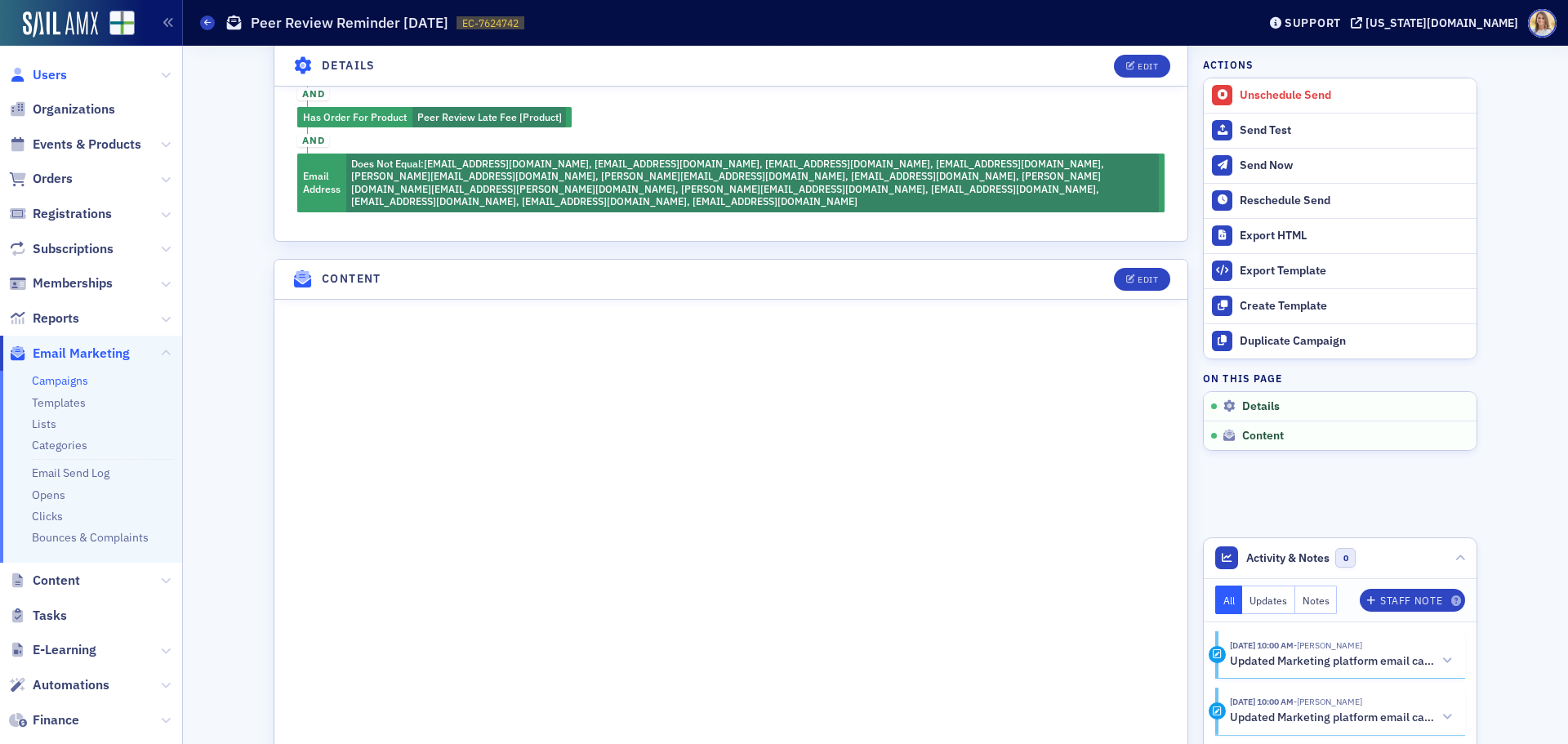
click at [52, 82] on span "Users" at bounding box center [50, 75] width 35 height 18
